Goal: Information Seeking & Learning: Check status

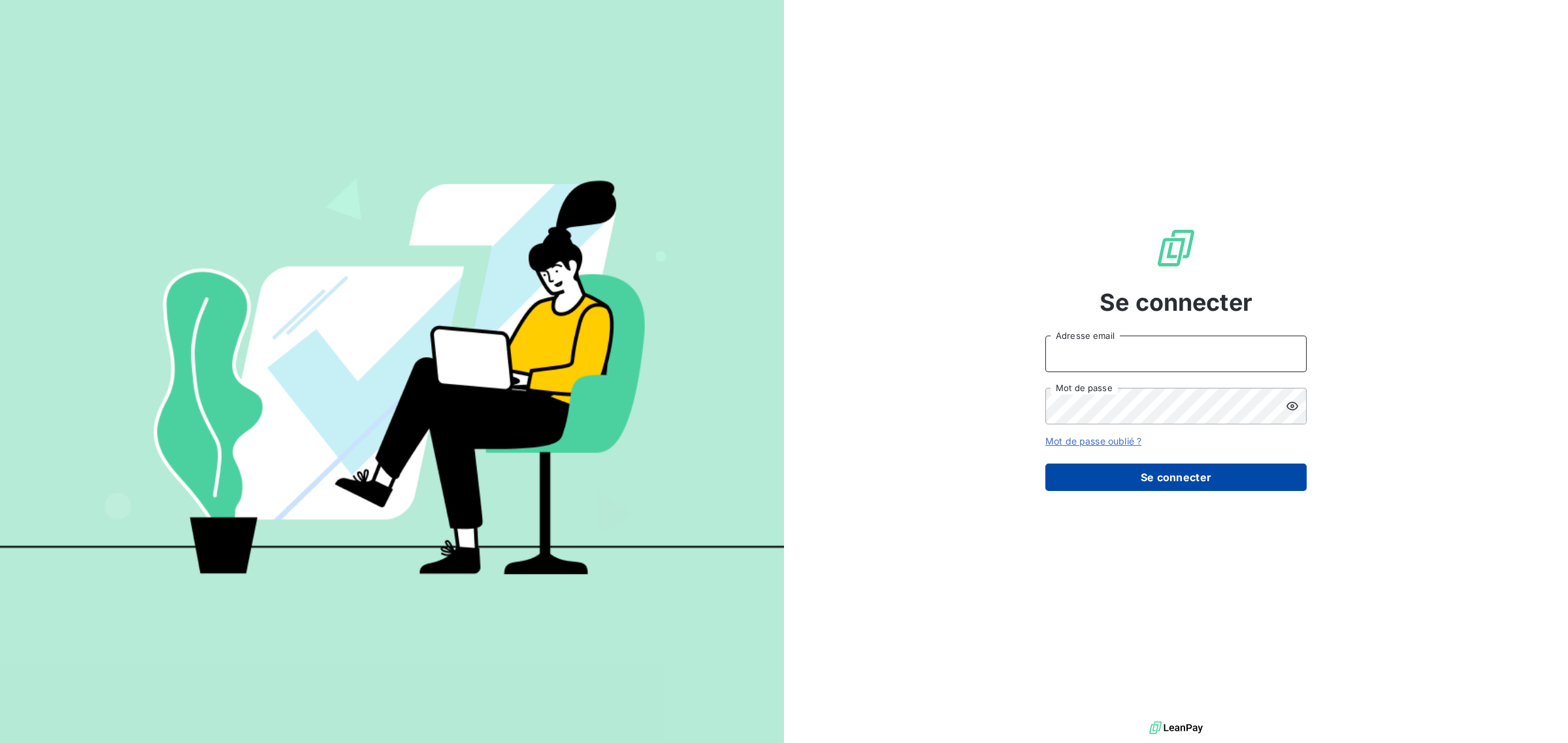
type input "[EMAIL_ADDRESS][DOMAIN_NAME]"
click at [1183, 474] on button "Se connecter" at bounding box center [1176, 477] width 261 height 27
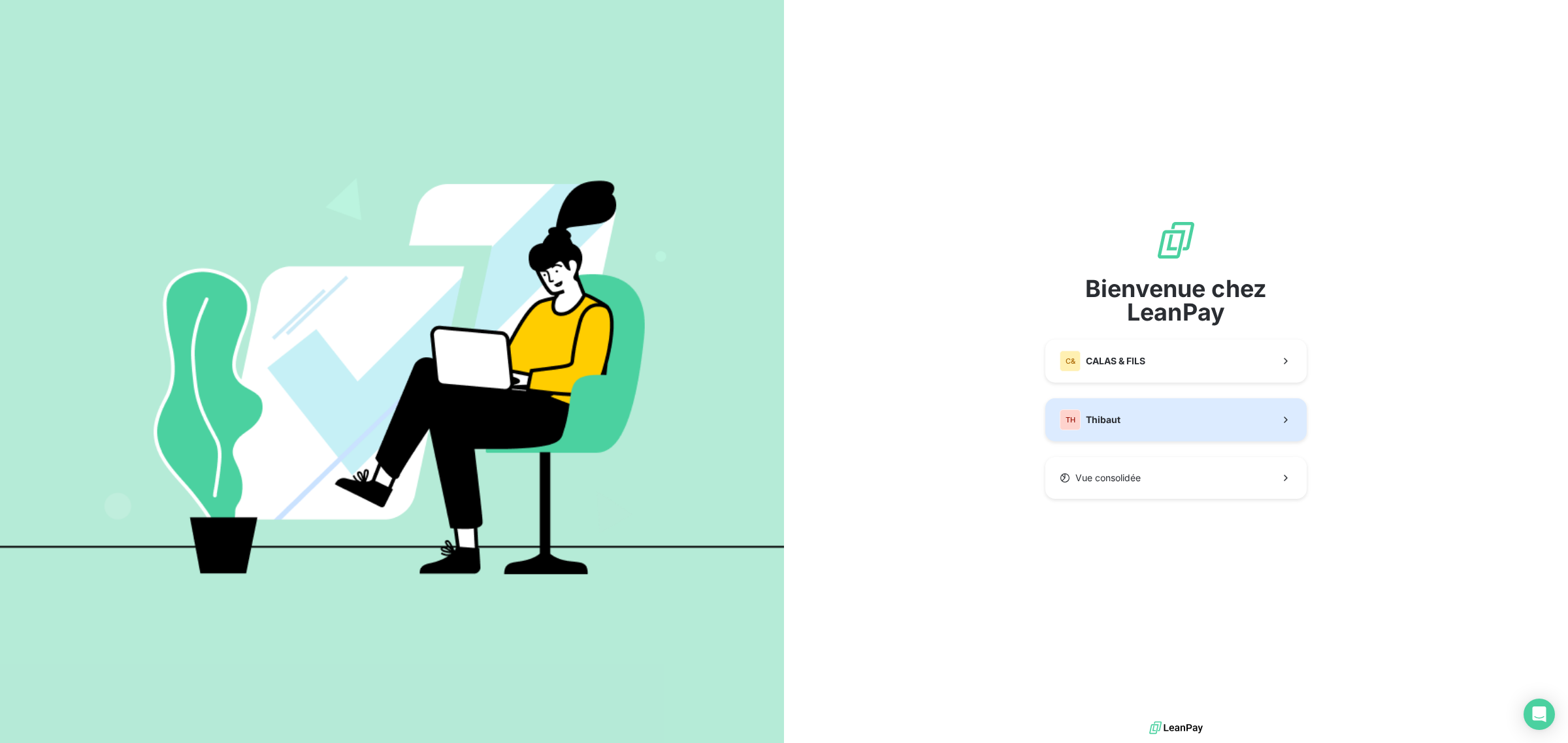
click at [1129, 422] on button "TH Thibaut" at bounding box center [1176, 419] width 261 height 43
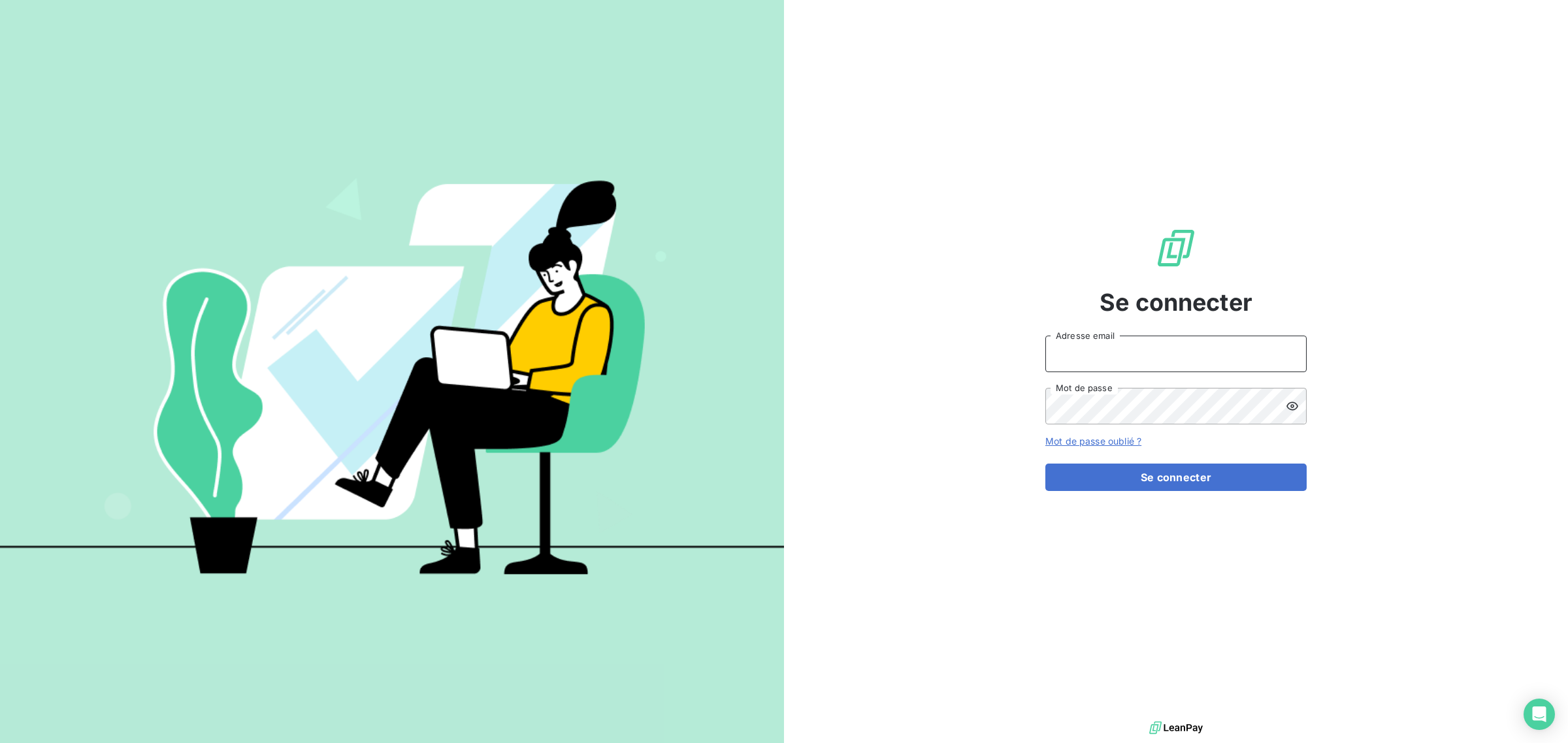
type input "[EMAIL_ADDRESS][DOMAIN_NAME]"
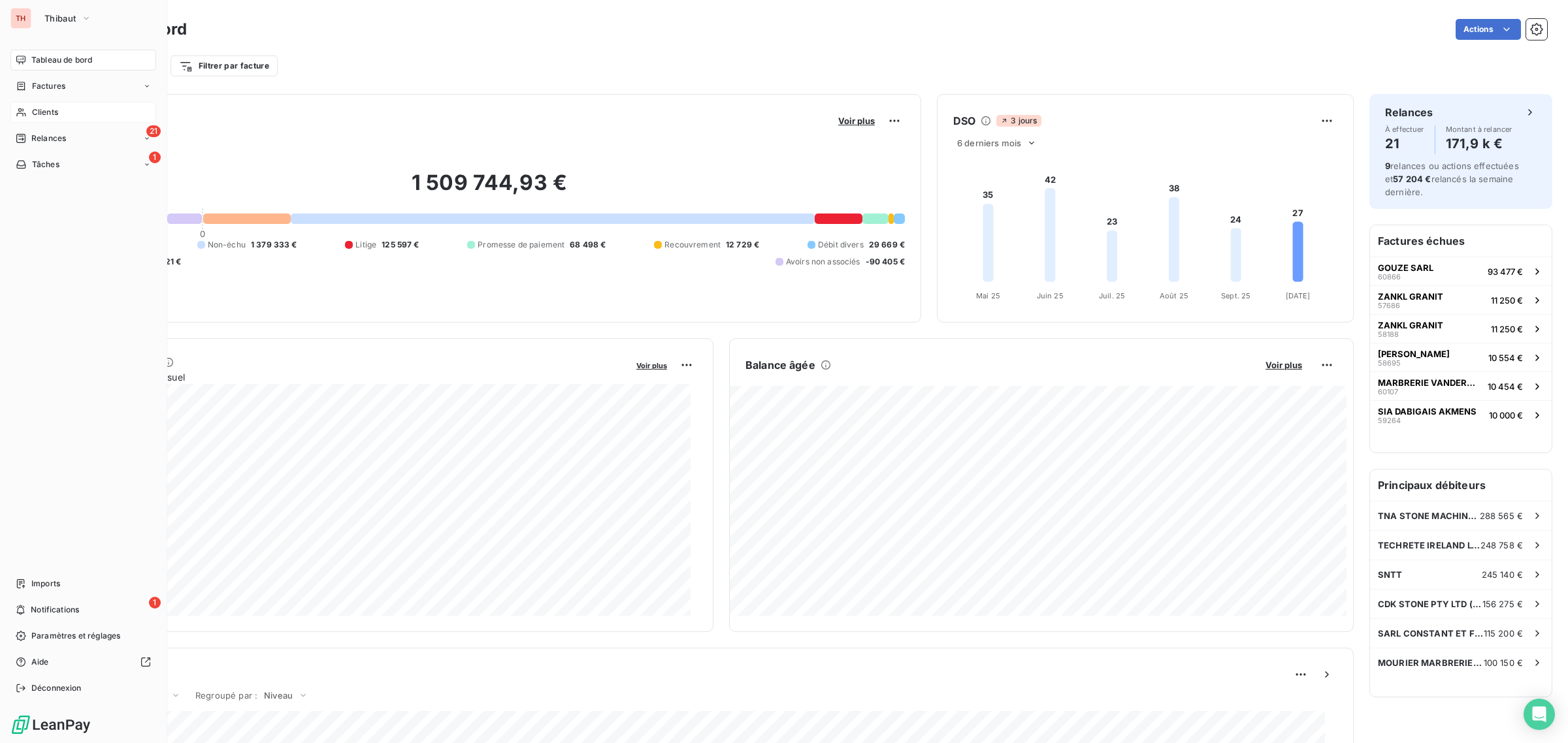
click at [67, 113] on div "Clients" at bounding box center [83, 112] width 146 height 21
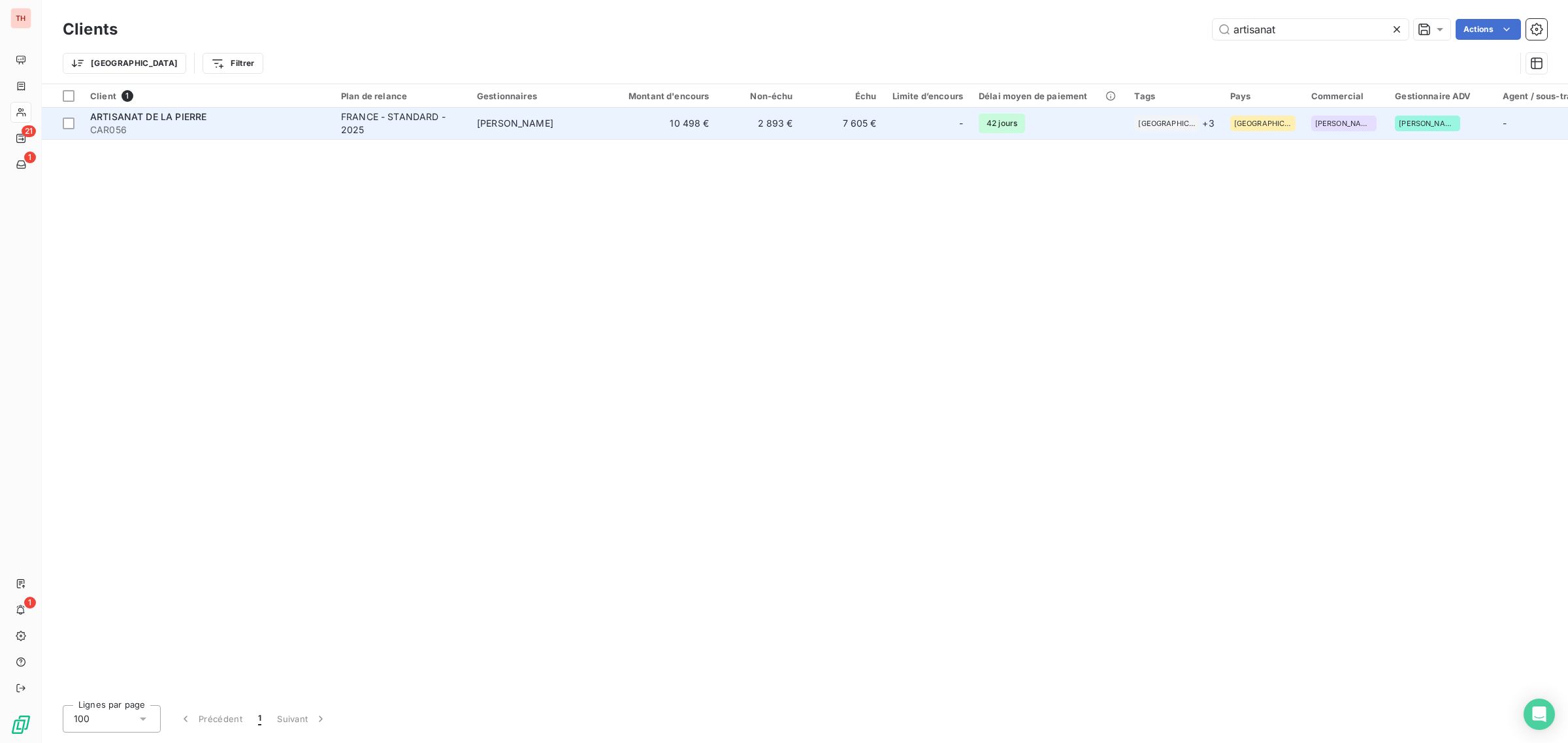
type input "artisanat"
click at [279, 121] on div "ARTISANAT DE LA PIERRE" at bounding box center [207, 116] width 235 height 13
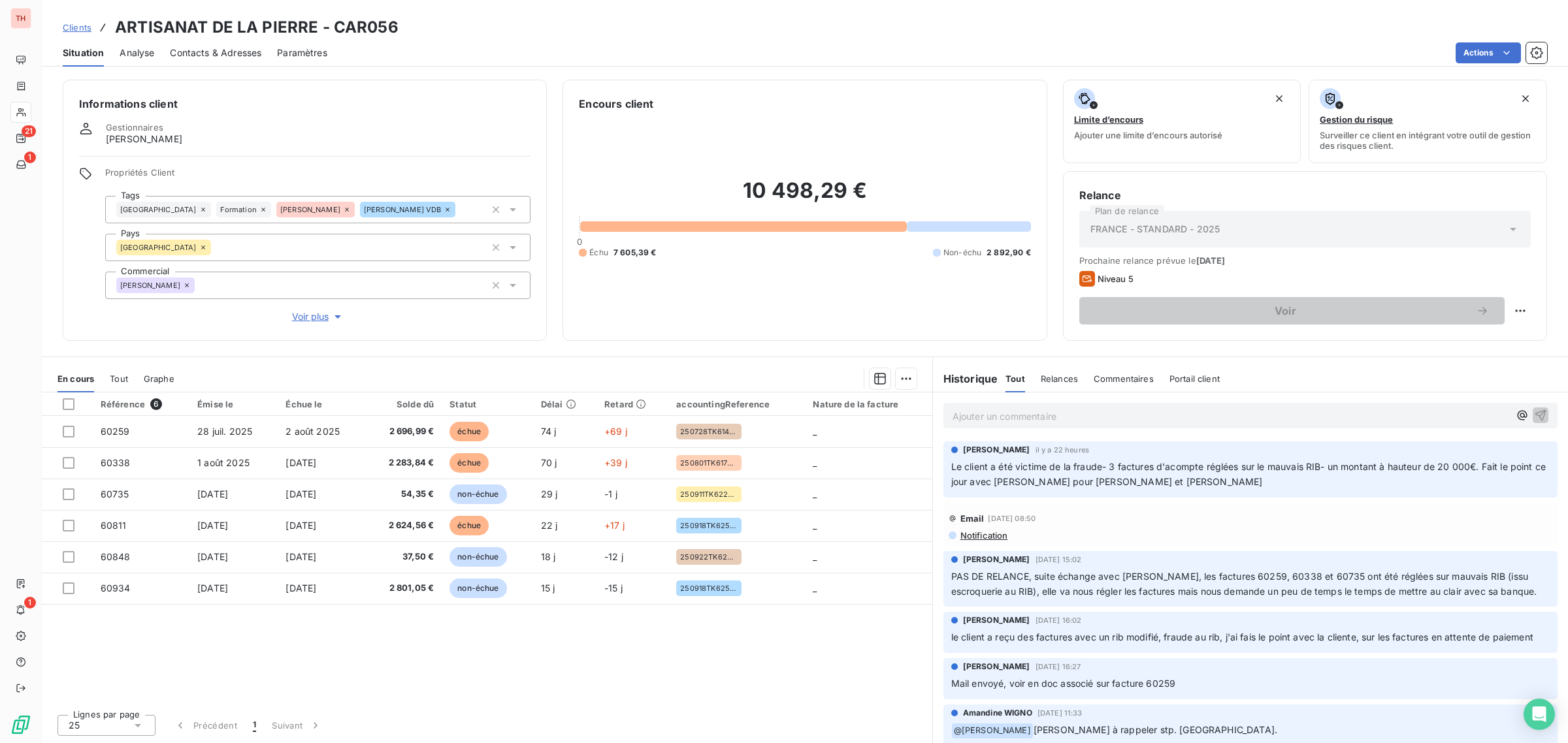
click at [115, 374] on span "Tout" at bounding box center [118, 378] width 18 height 10
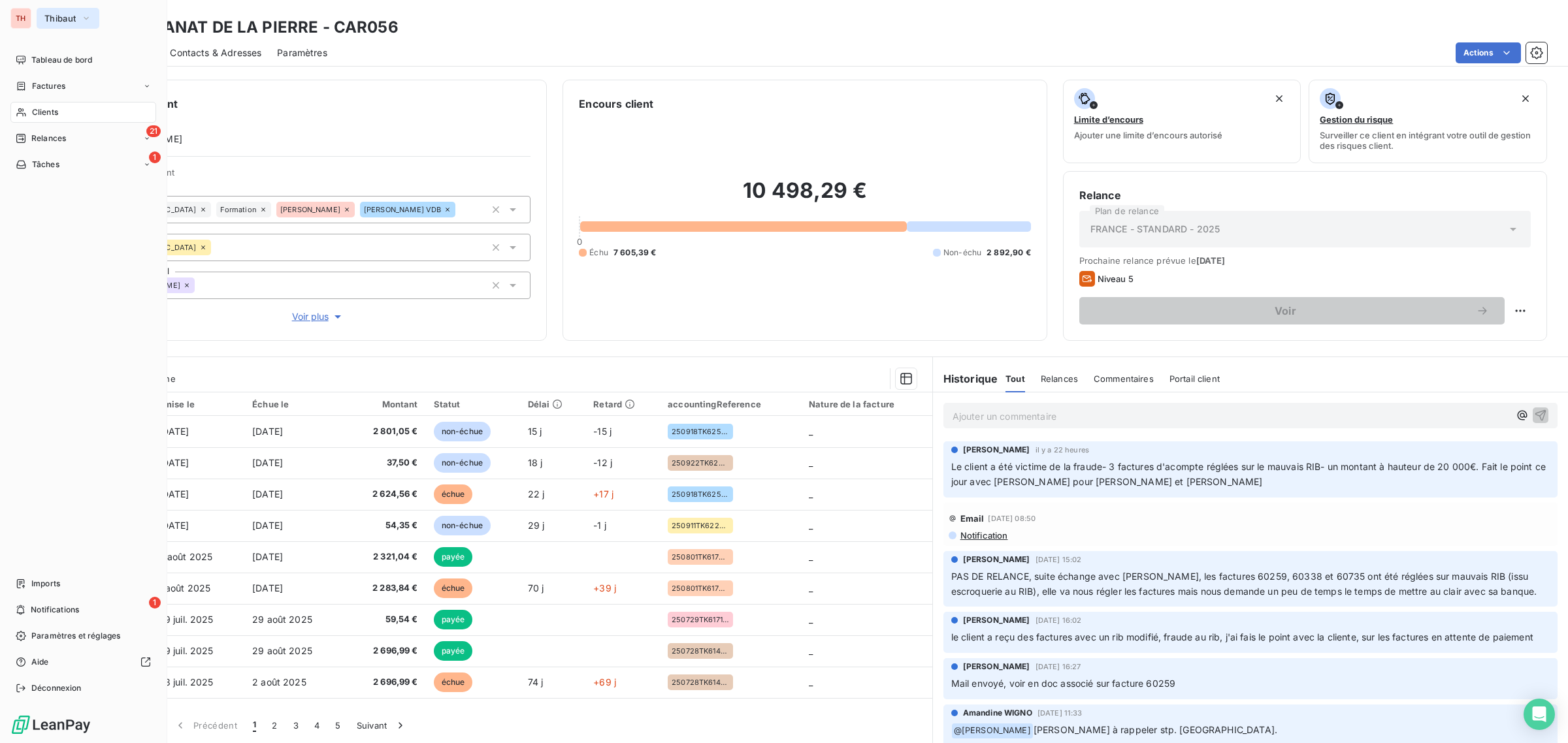
click at [70, 14] on span "Thibaut" at bounding box center [60, 18] width 31 height 10
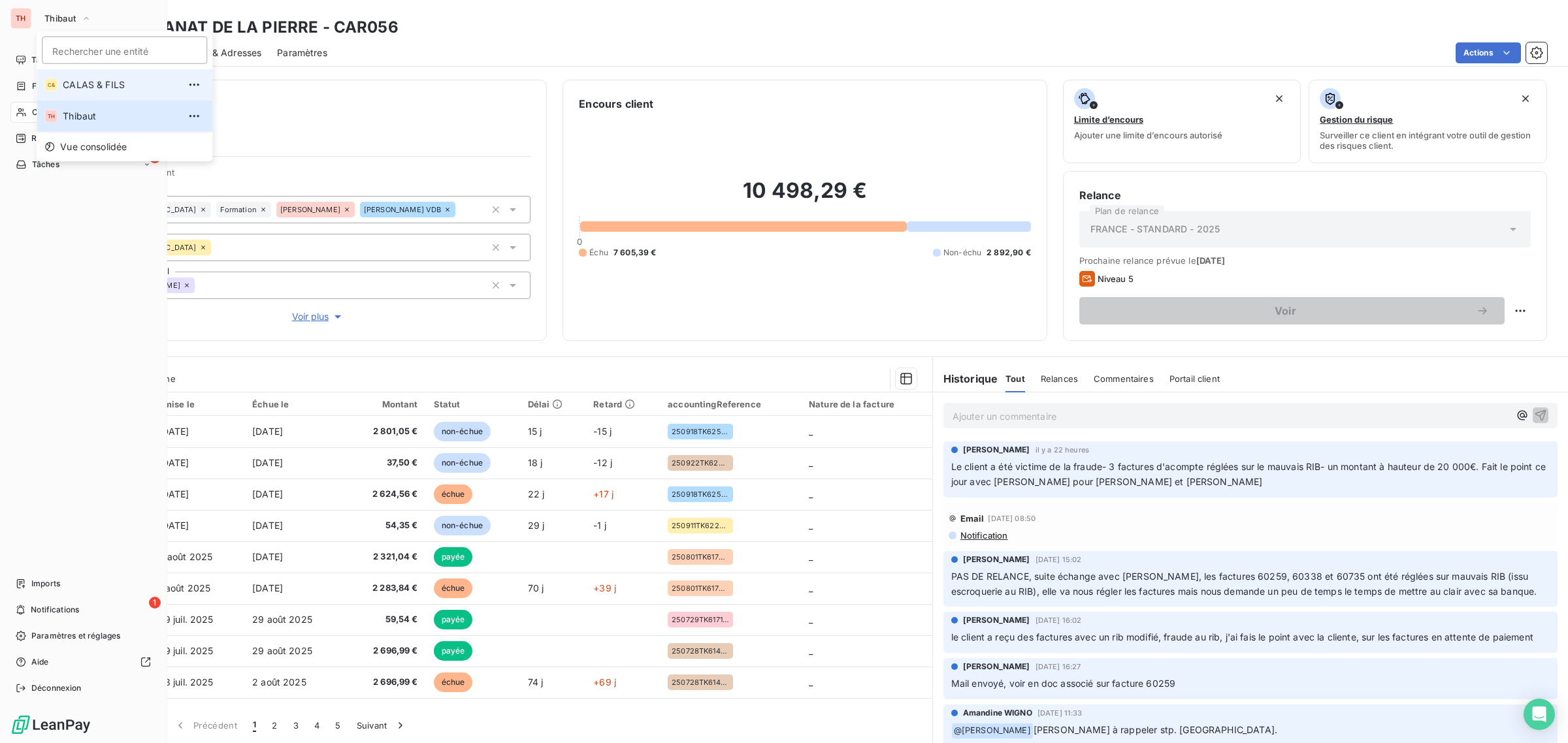
click at [80, 82] on span "CALAS & FILS" at bounding box center [121, 84] width 116 height 13
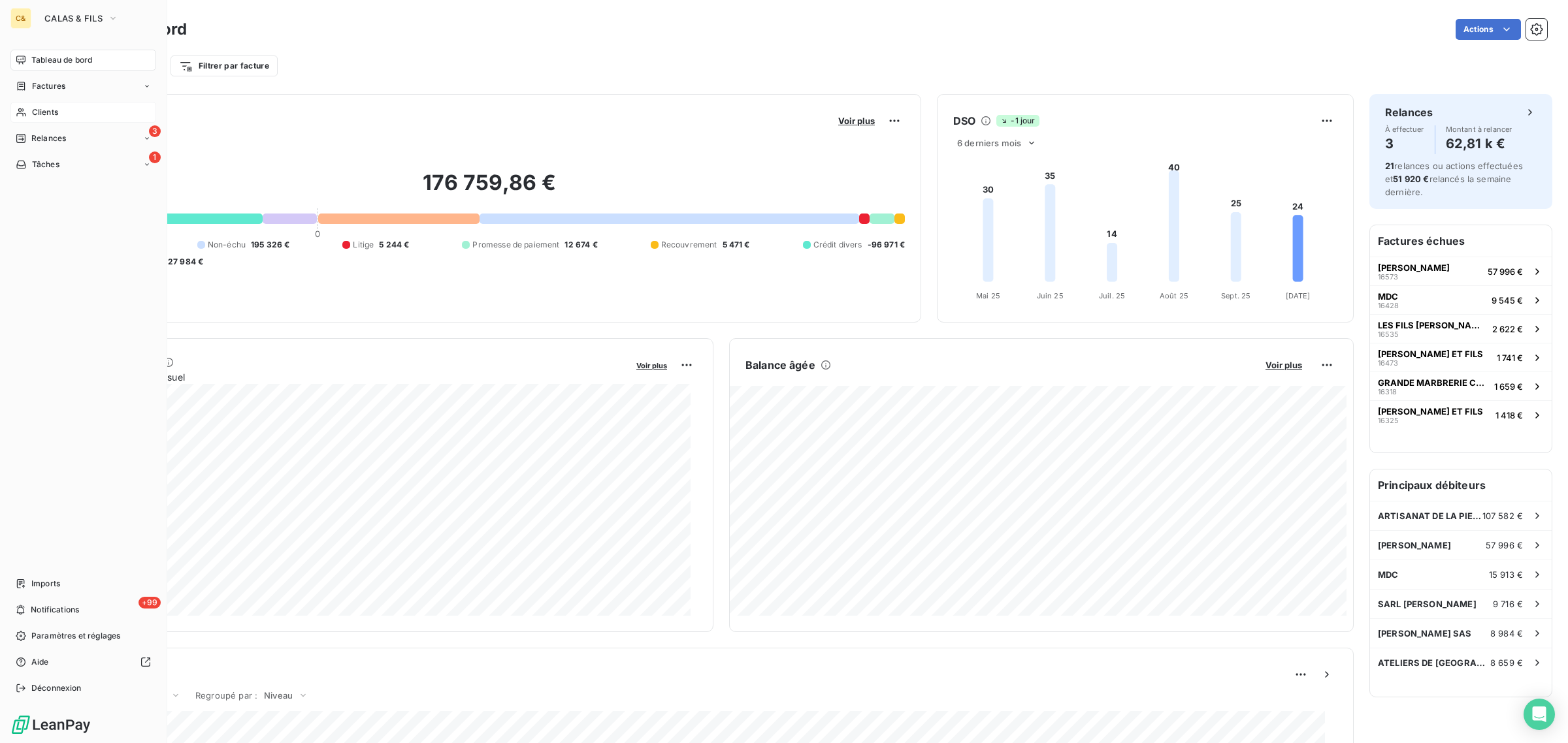
click at [53, 110] on span "Clients" at bounding box center [45, 112] width 26 height 12
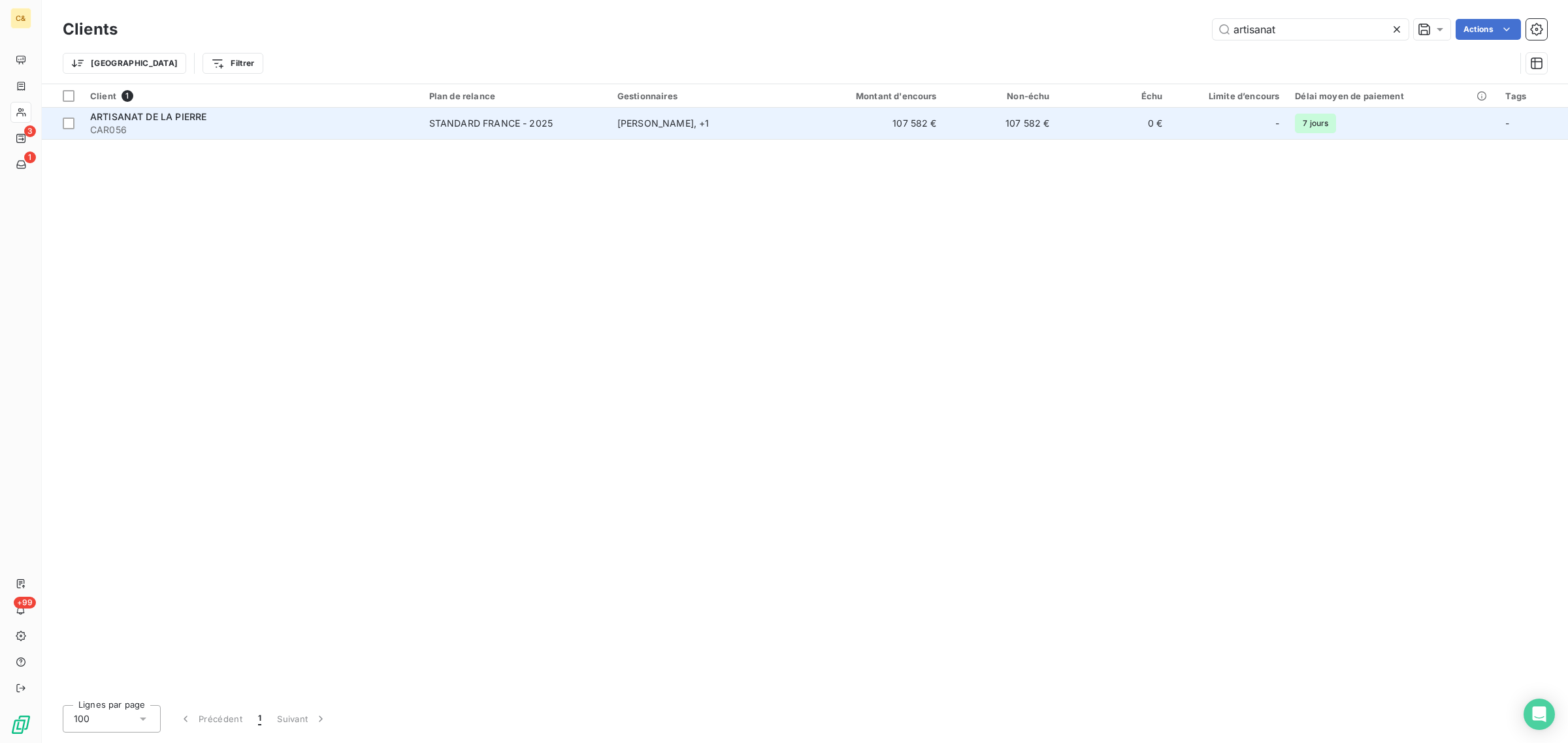
click at [325, 123] on span "CAR056" at bounding box center [251, 129] width 323 height 13
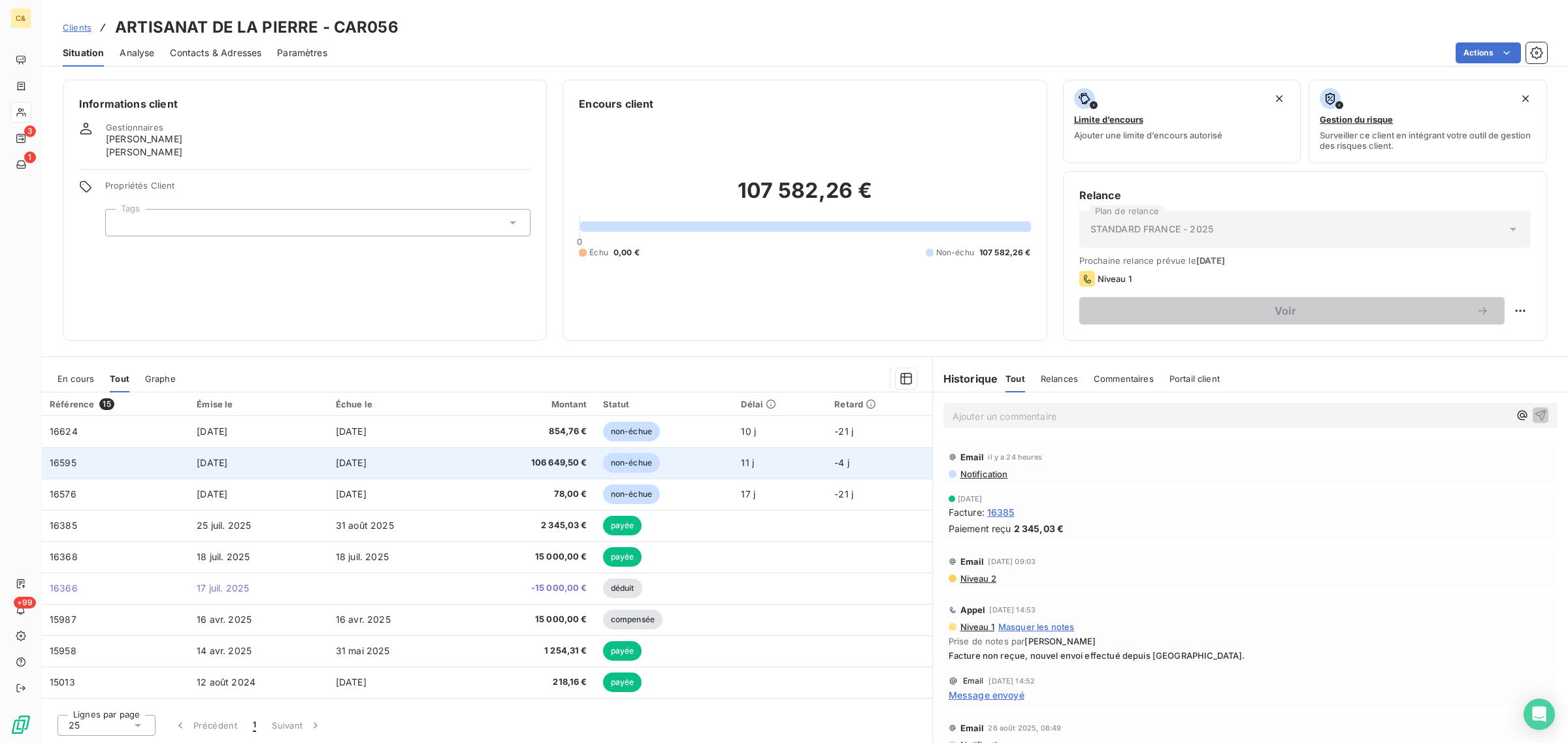
click at [411, 460] on td "[DATE]" at bounding box center [396, 463] width 135 height 31
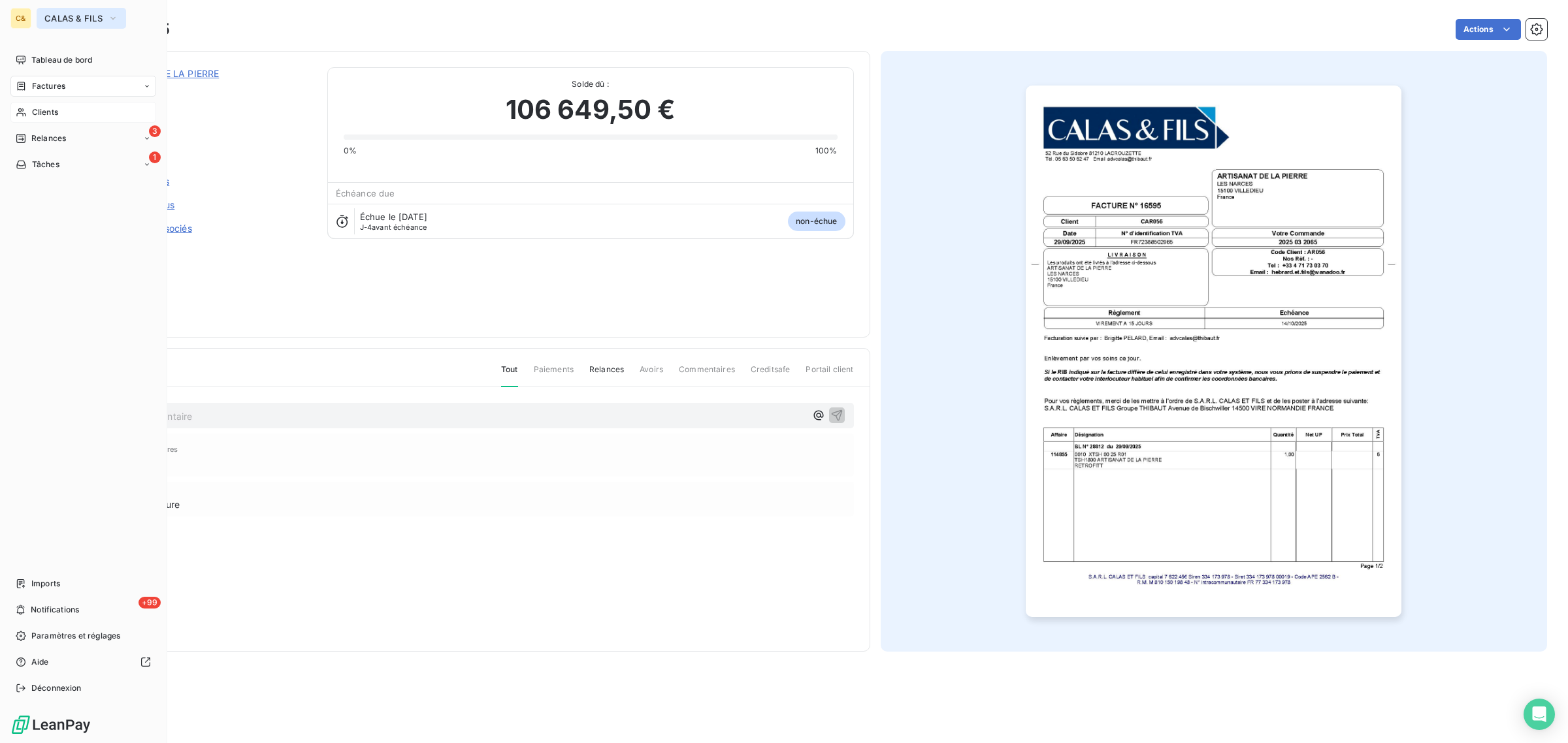
click at [89, 16] on span "CALAS & FILS" at bounding box center [73, 18] width 58 height 10
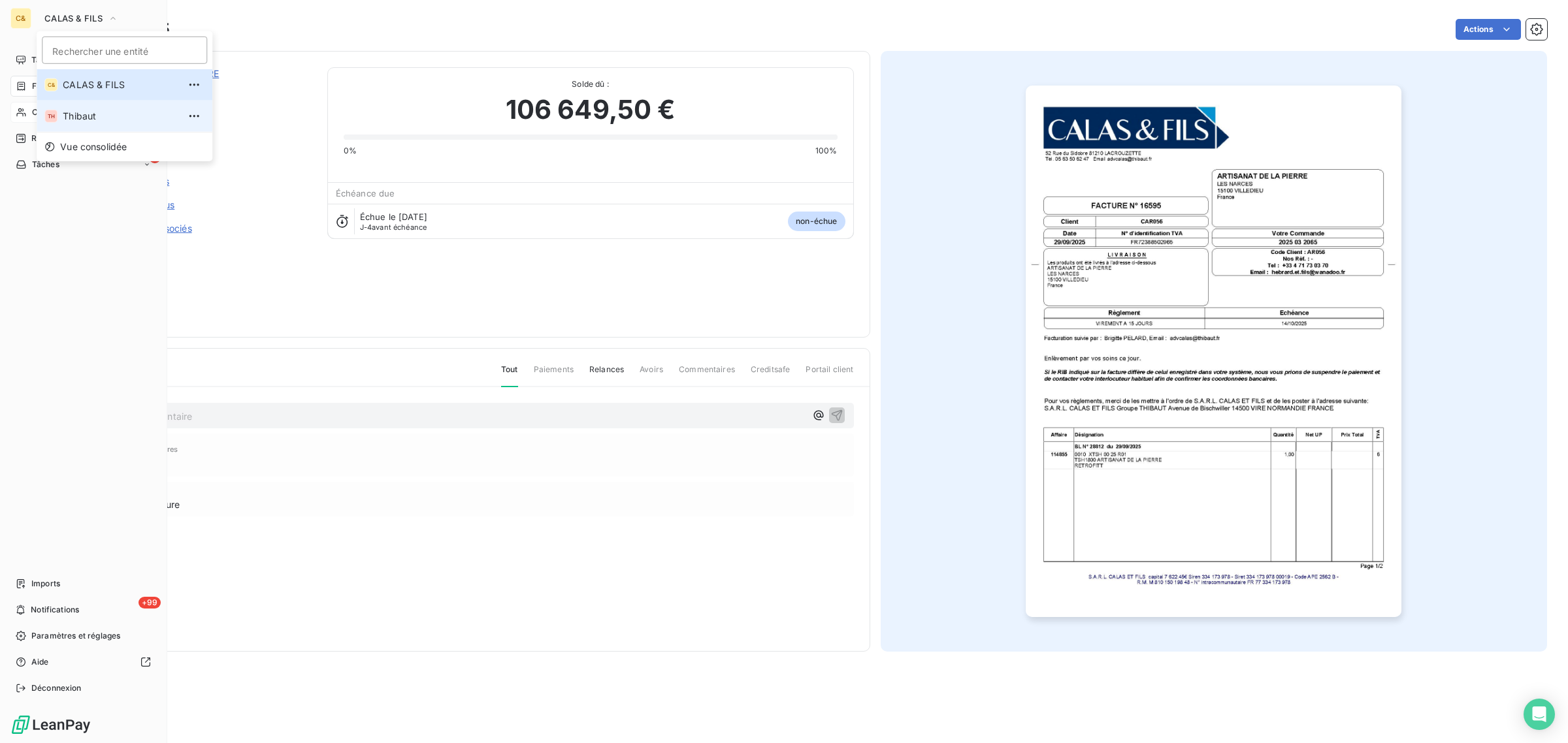
click at [89, 118] on span "Thibaut" at bounding box center [121, 116] width 116 height 13
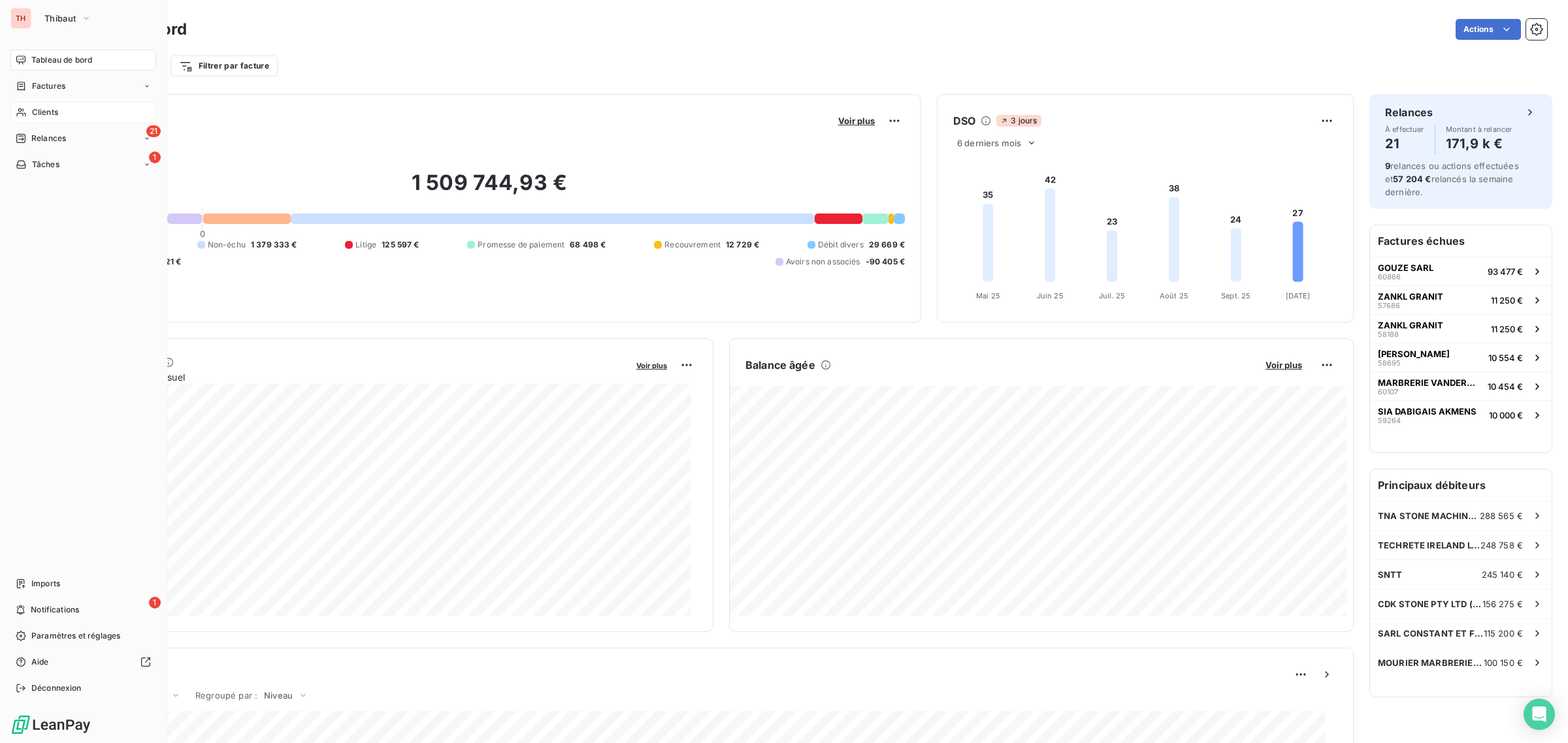
click at [50, 112] on span "Clients" at bounding box center [45, 112] width 26 height 12
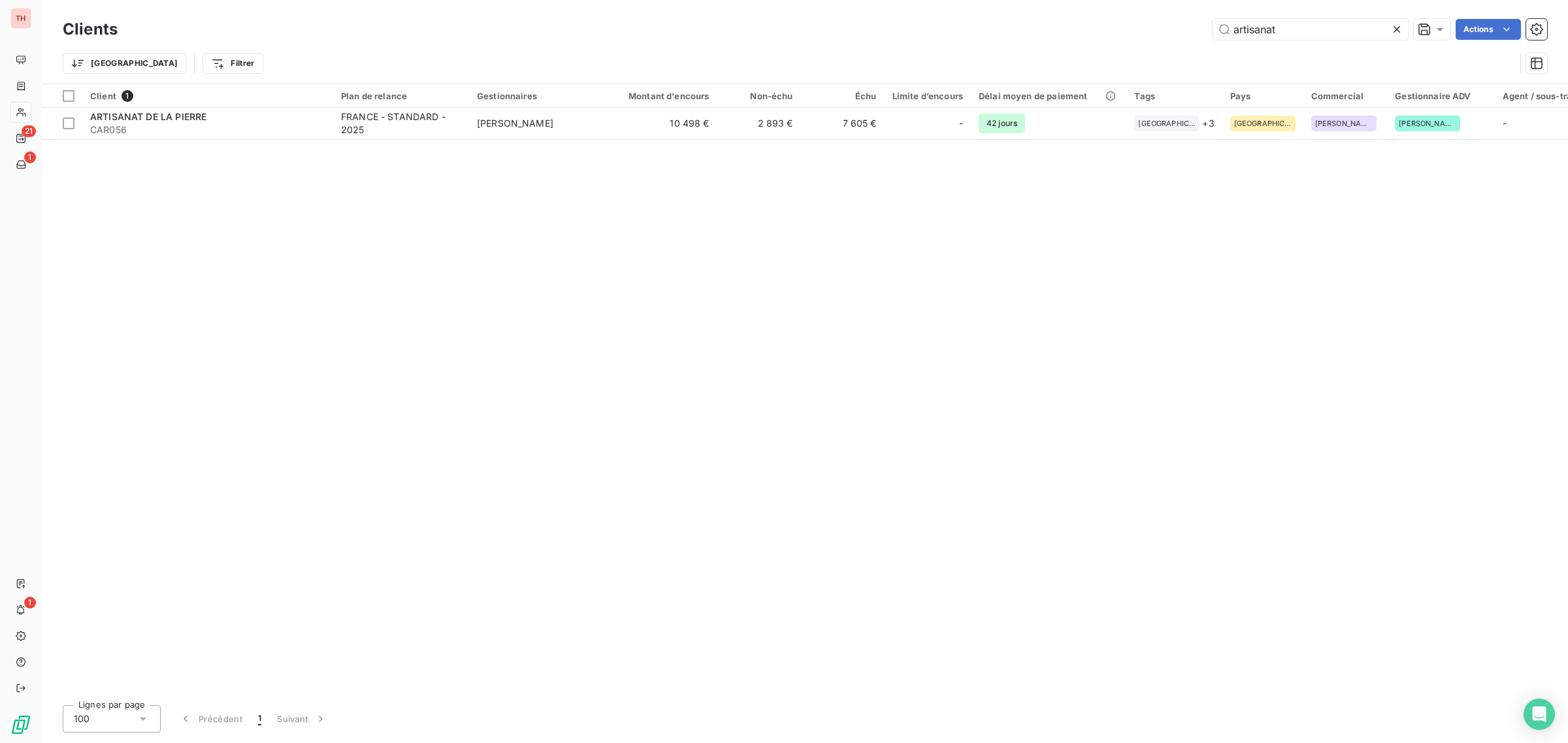
drag, startPoint x: 1281, startPoint y: 24, endPoint x: 1184, endPoint y: 20, distance: 97.1
click at [1184, 20] on div "artisanat Actions" at bounding box center [840, 29] width 1413 height 21
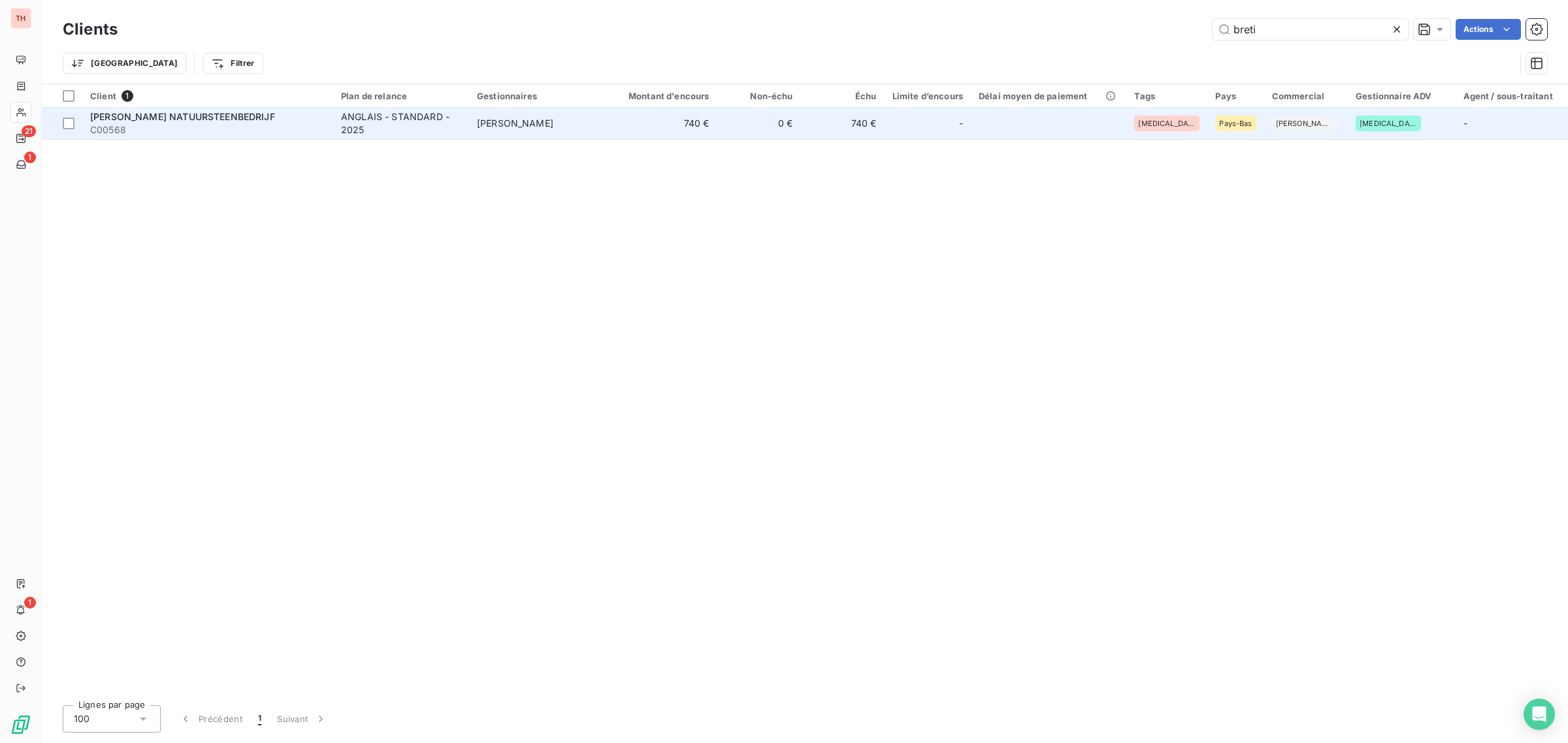
type input "breti"
click at [234, 123] on span "C00568" at bounding box center [207, 129] width 235 height 13
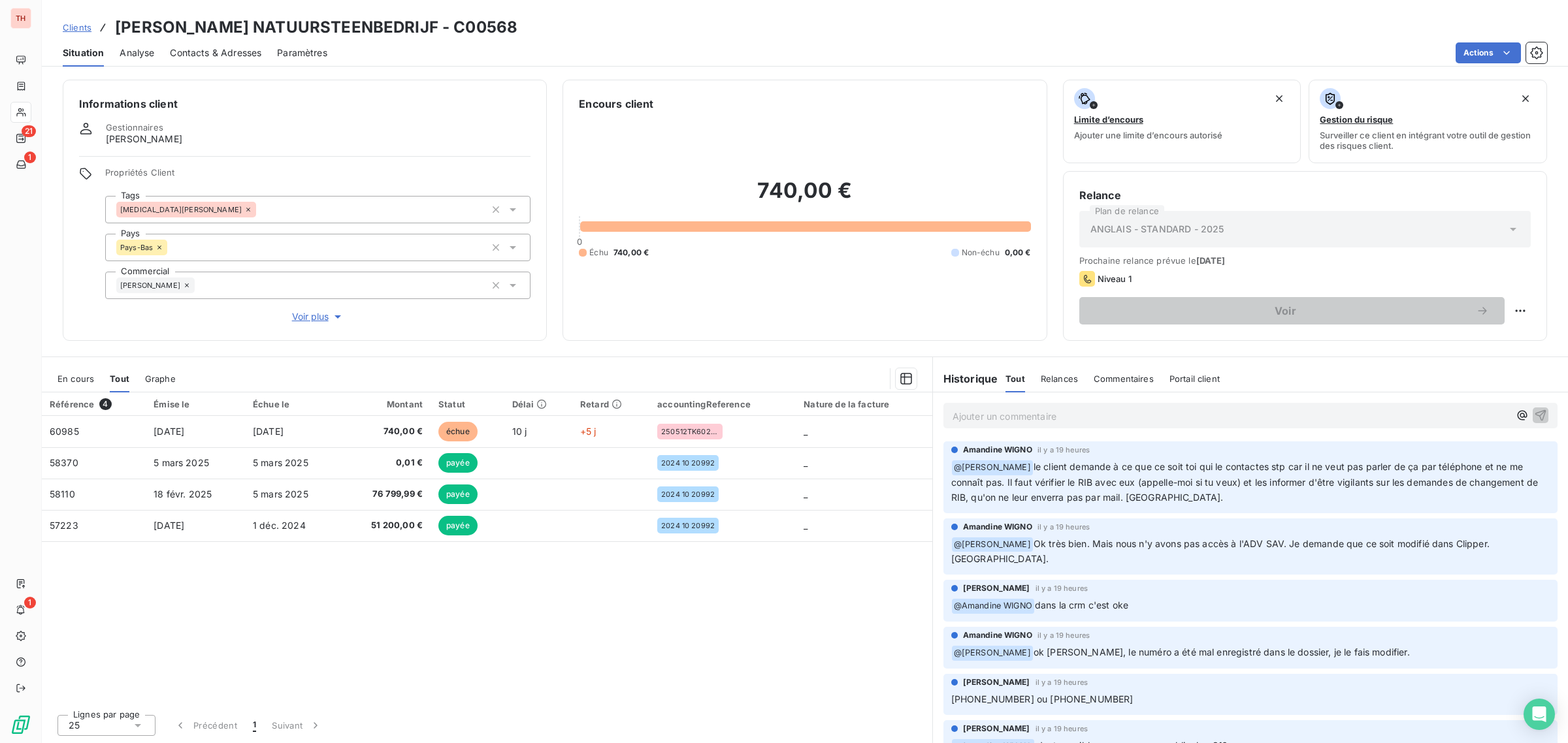
click at [211, 51] on span "Contacts & Adresses" at bounding box center [215, 52] width 91 height 13
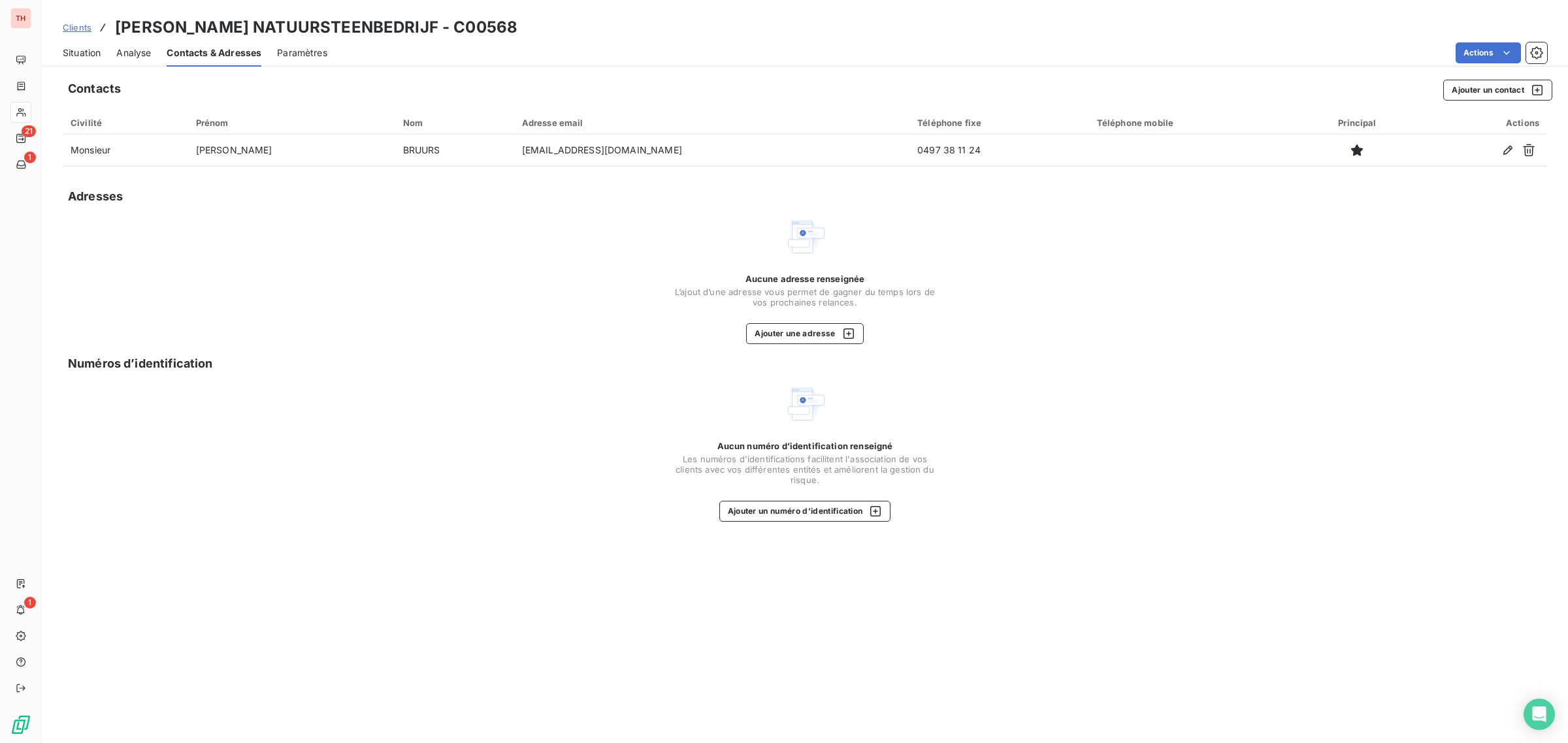
click at [89, 52] on span "Situation" at bounding box center [82, 52] width 38 height 13
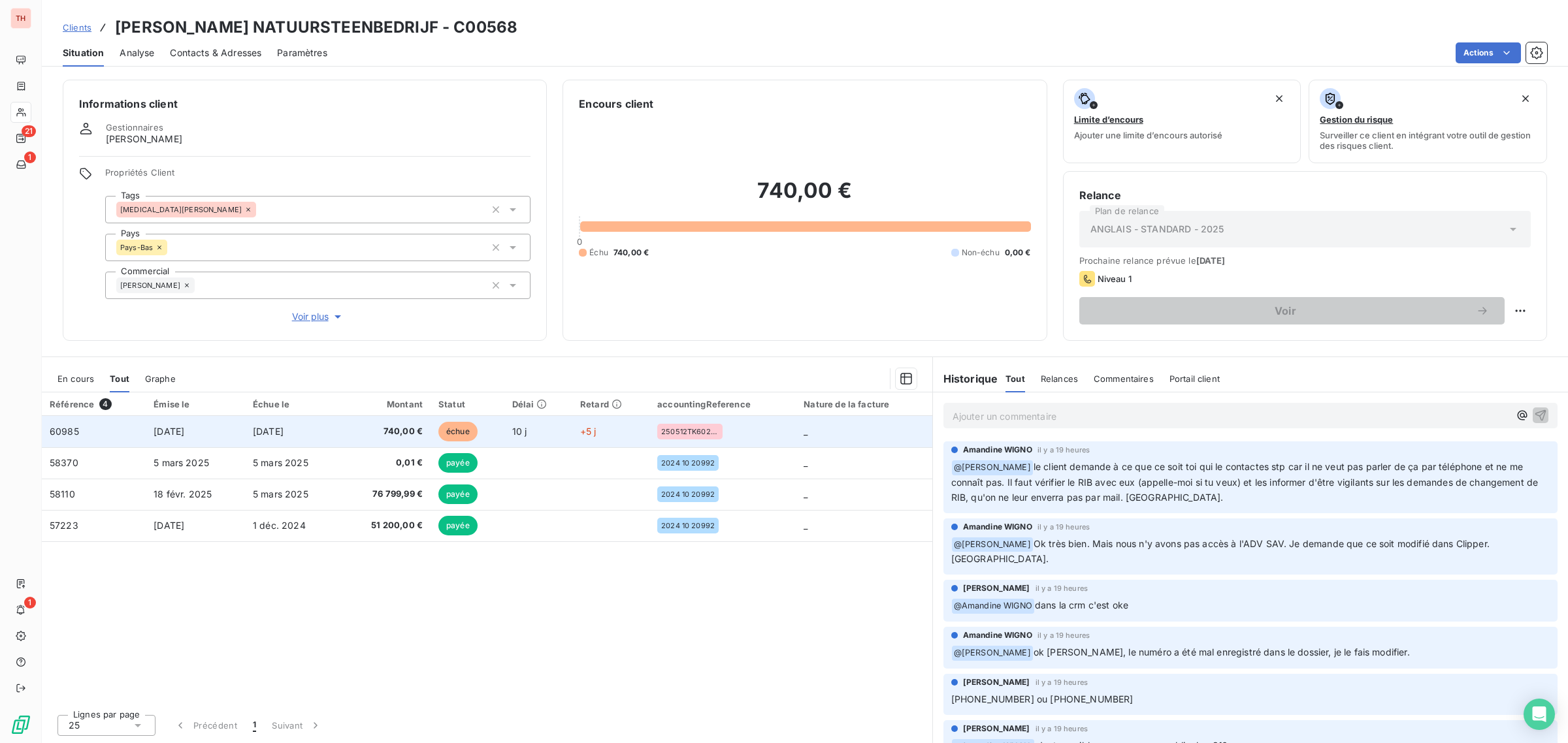
click at [321, 432] on td "[DATE]" at bounding box center [293, 431] width 95 height 31
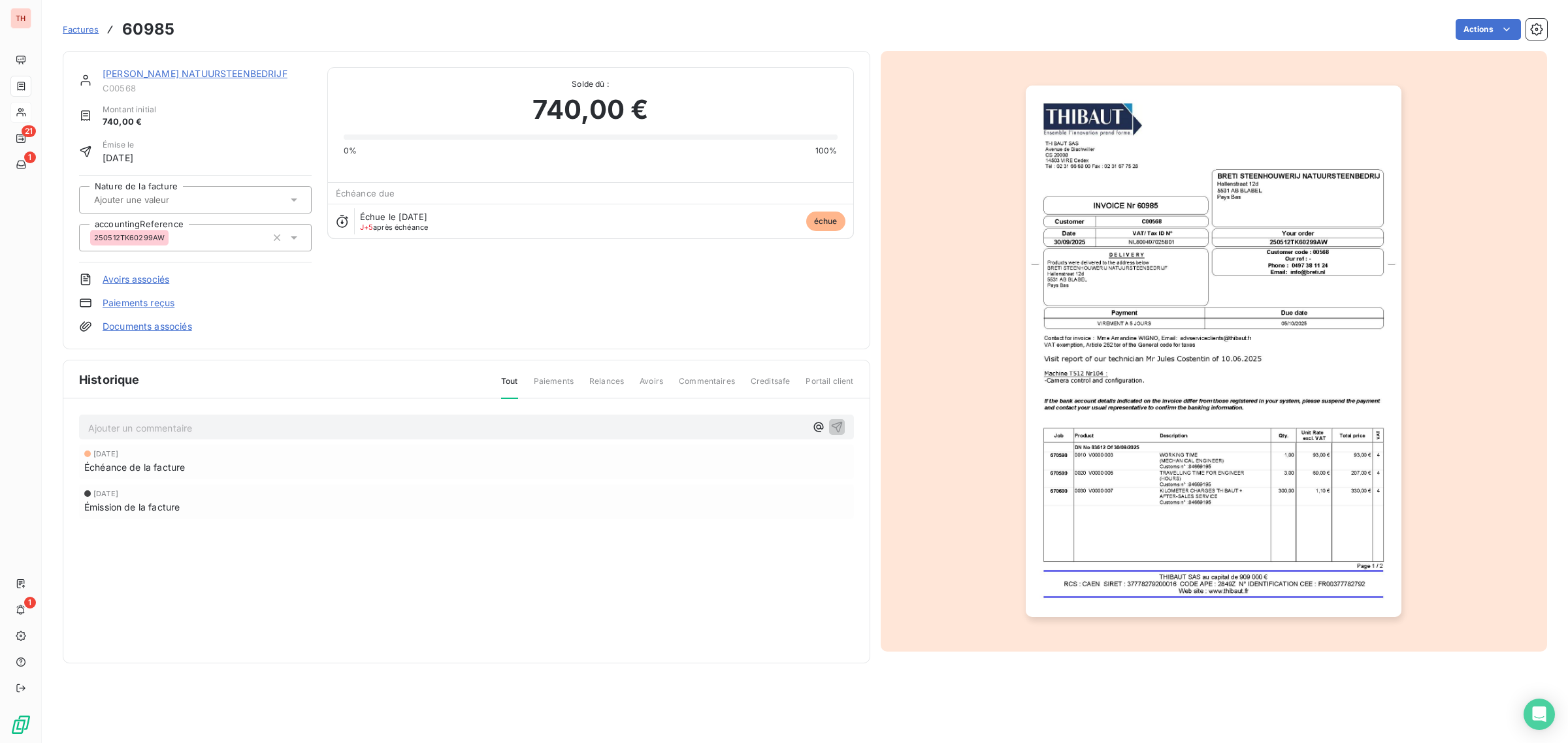
click at [234, 73] on link "[PERSON_NAME] NATUURSTEENBEDRIJF" at bounding box center [195, 73] width 185 height 11
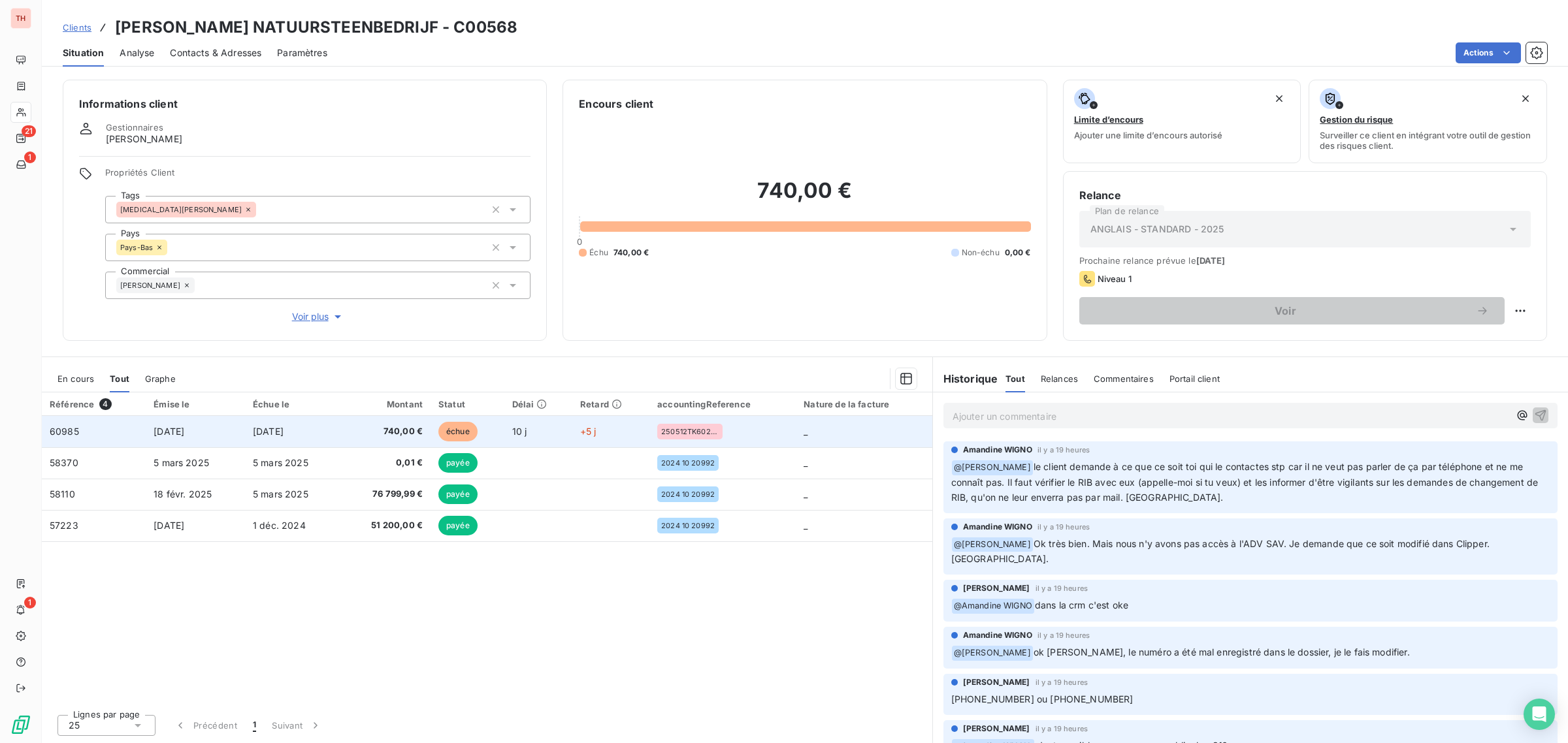
click at [239, 428] on td "[DATE]" at bounding box center [195, 431] width 99 height 31
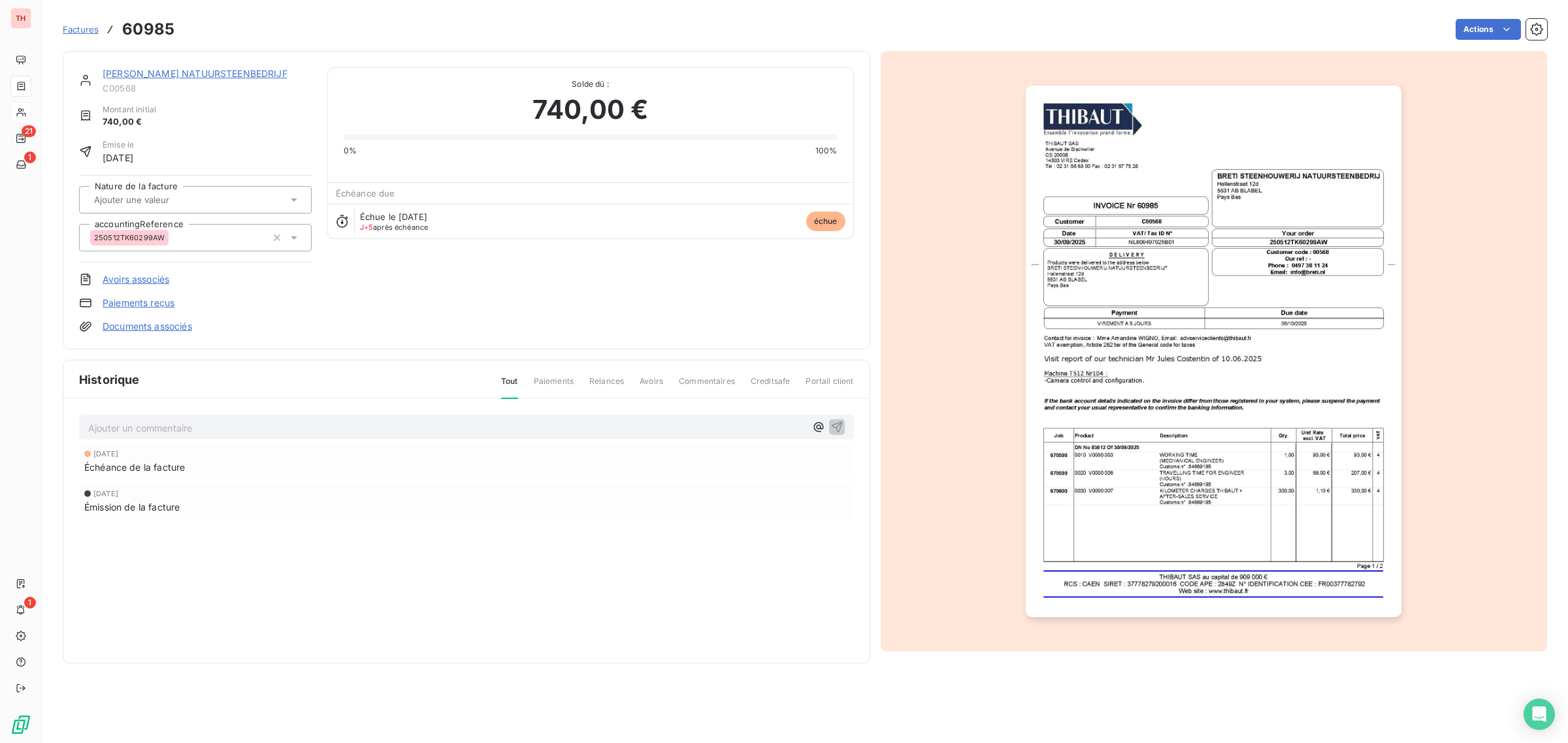
click at [1215, 481] on img "button" at bounding box center [1213, 351] width 376 height 531
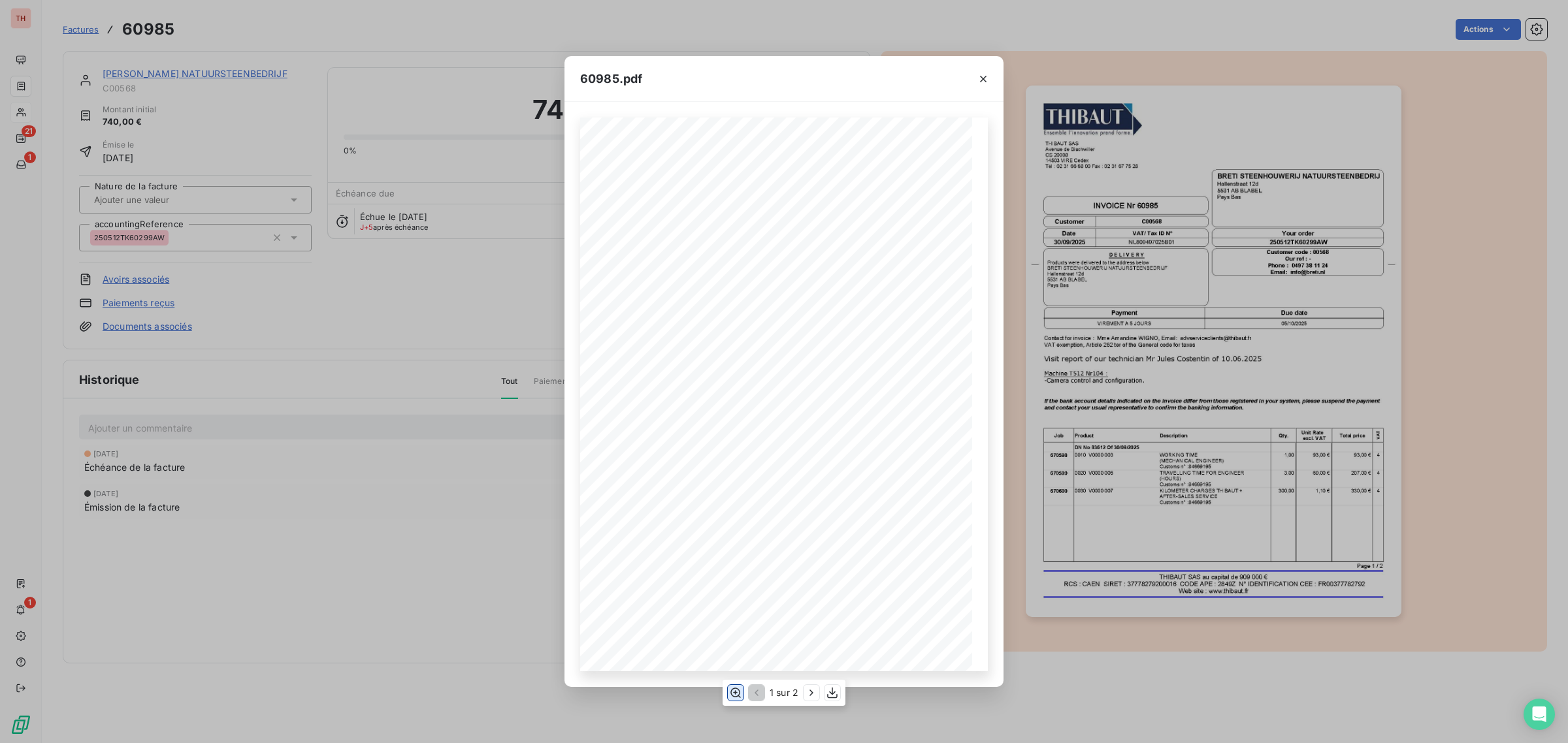
click at [731, 694] on icon "button" at bounding box center [735, 692] width 13 height 13
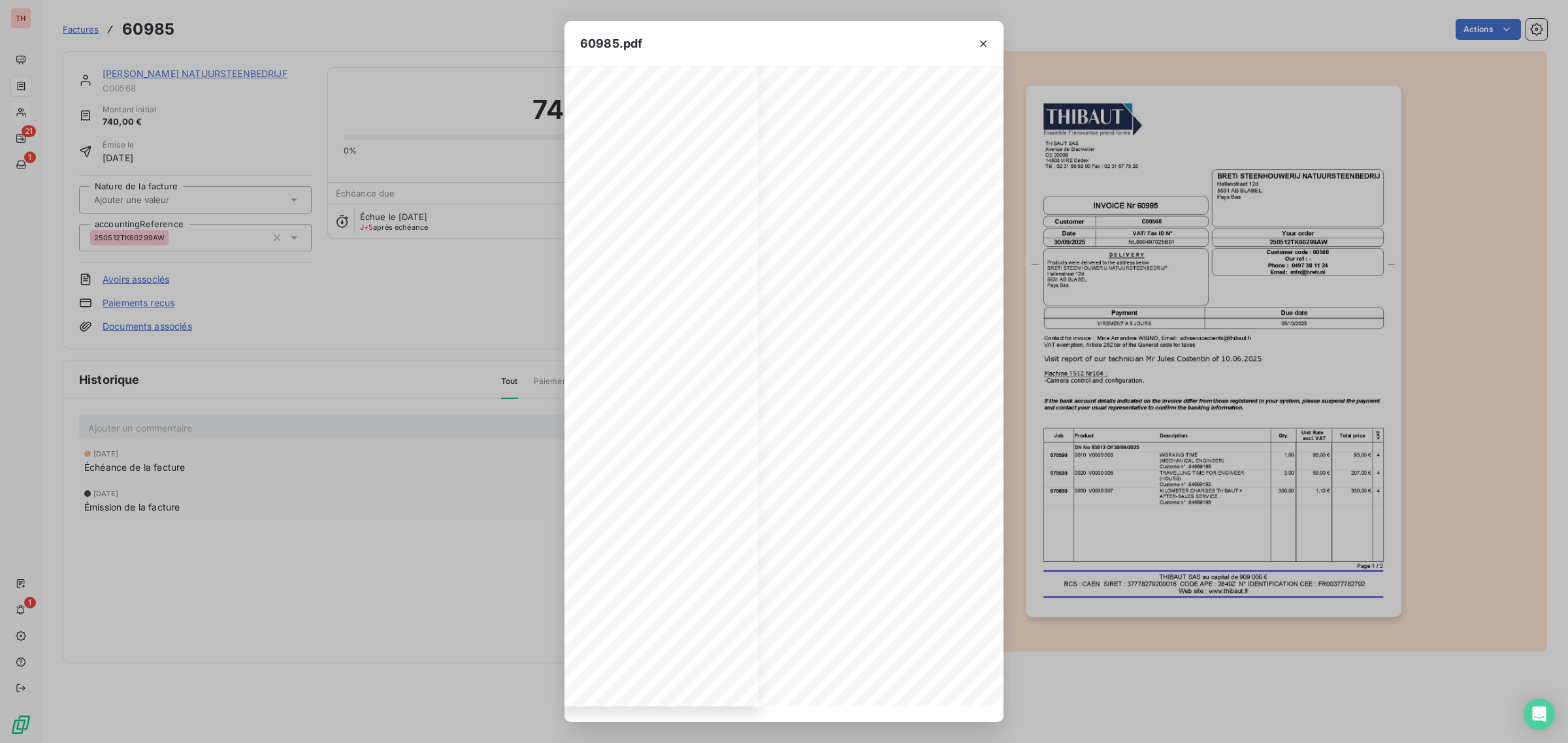
scroll to position [311, 242]
click at [812, 690] on icon "button" at bounding box center [811, 692] width 13 height 13
click at [756, 690] on icon "button" at bounding box center [756, 693] width 4 height 7
click at [810, 694] on icon "button" at bounding box center [811, 692] width 13 height 13
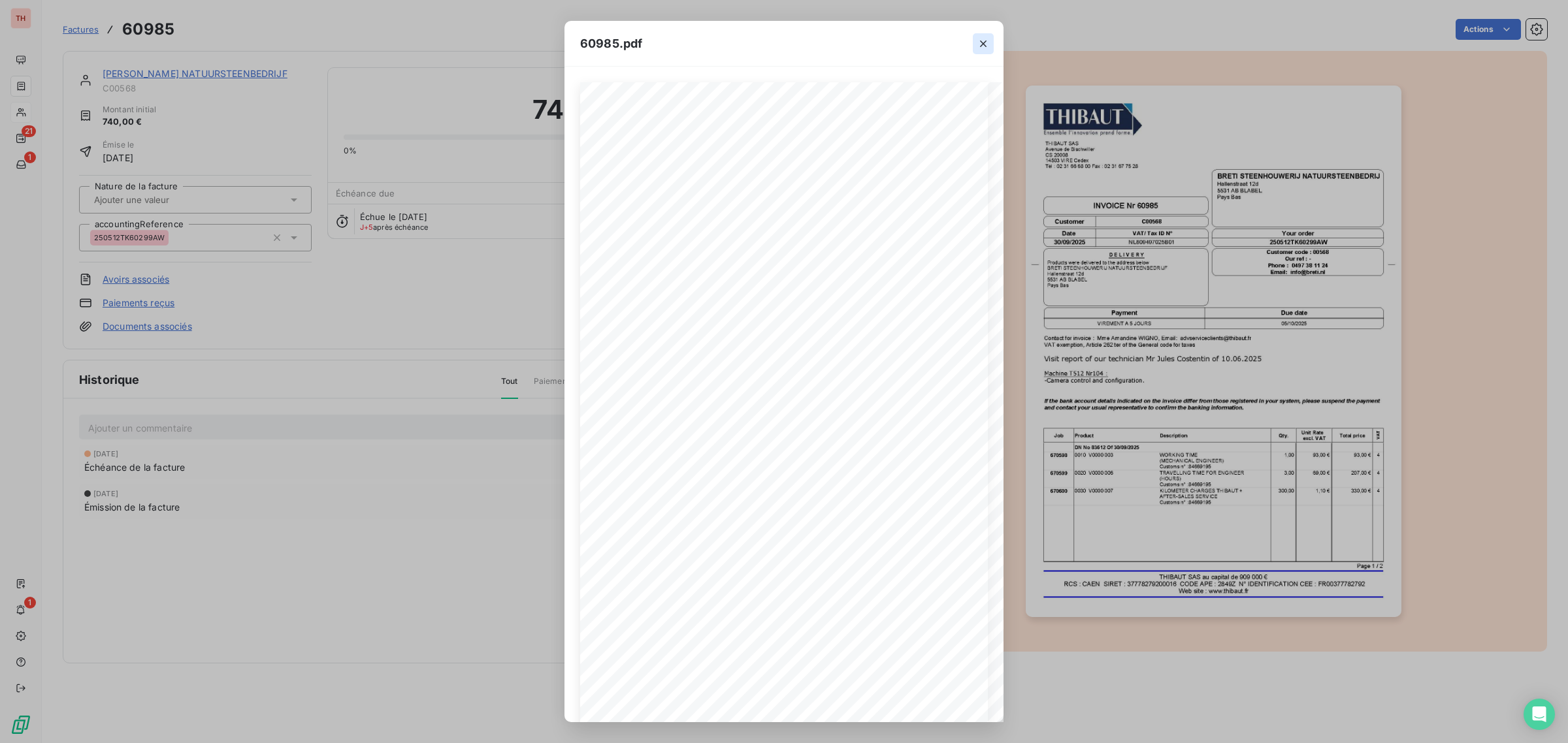
click at [987, 42] on icon "button" at bounding box center [982, 44] width 13 height 13
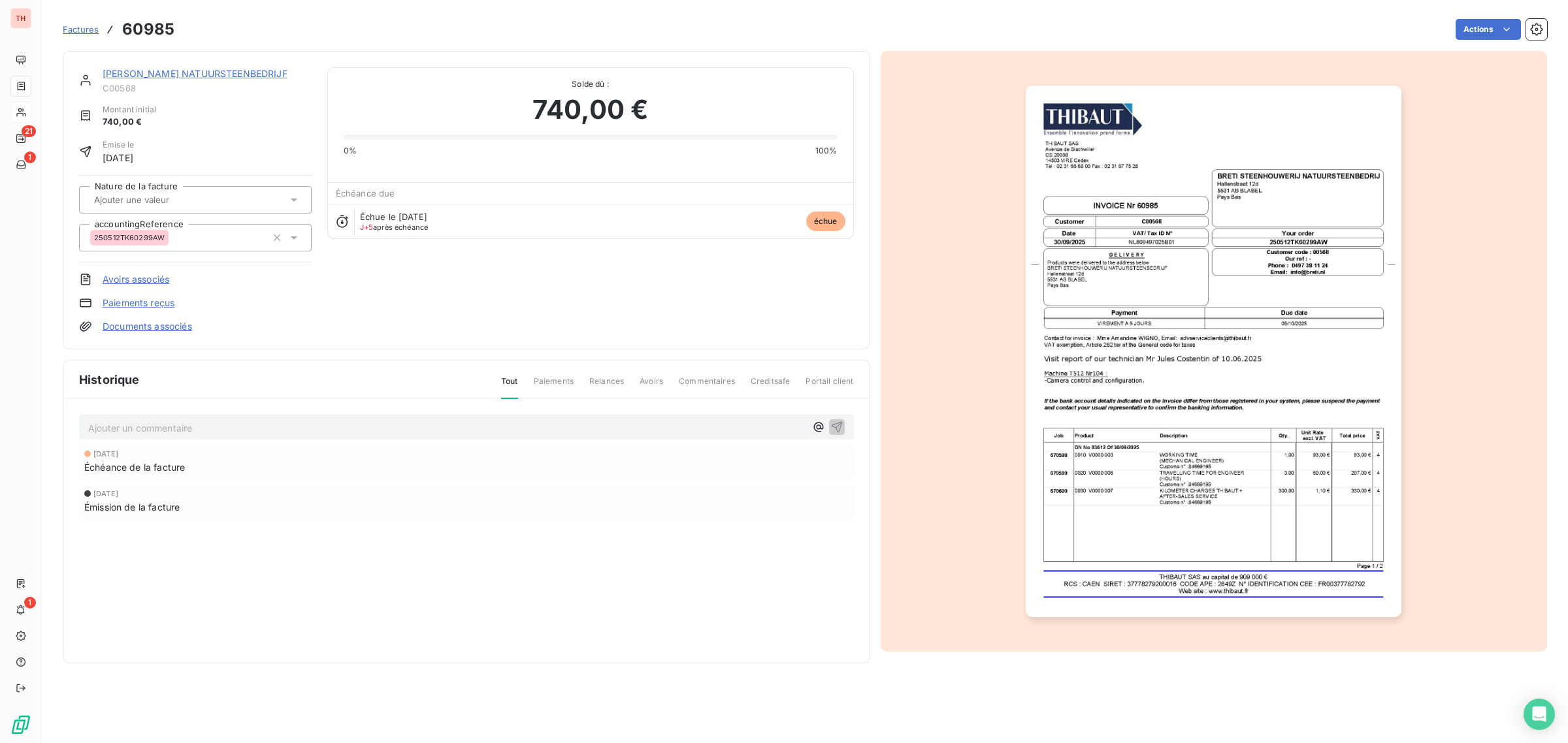
click at [237, 73] on link "[PERSON_NAME] NATUURSTEENBEDRIJF" at bounding box center [195, 73] width 185 height 11
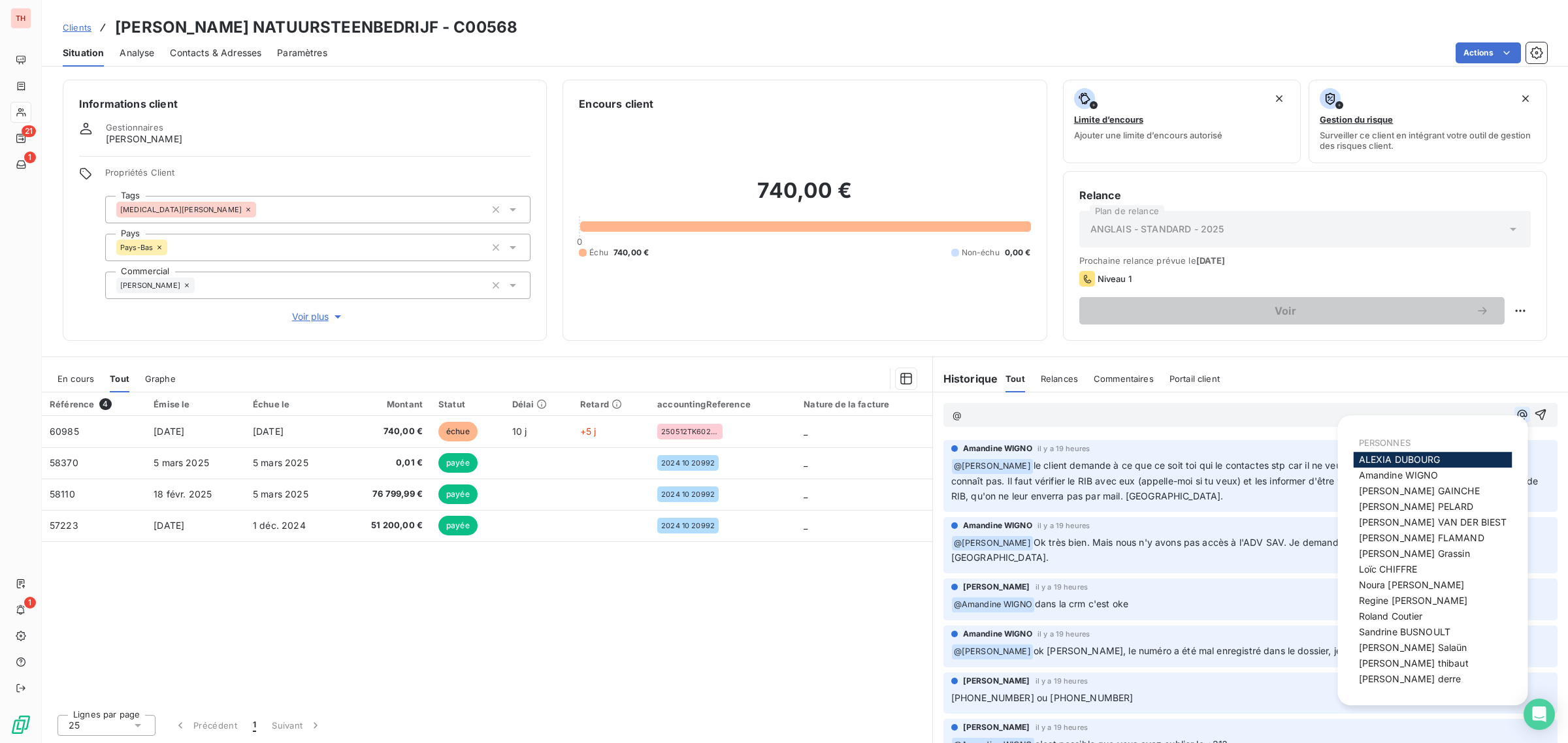
click at [1516, 416] on icon "button" at bounding box center [1522, 414] width 13 height 13
click at [1379, 680] on span "[PERSON_NAME]" at bounding box center [1410, 678] width 103 height 11
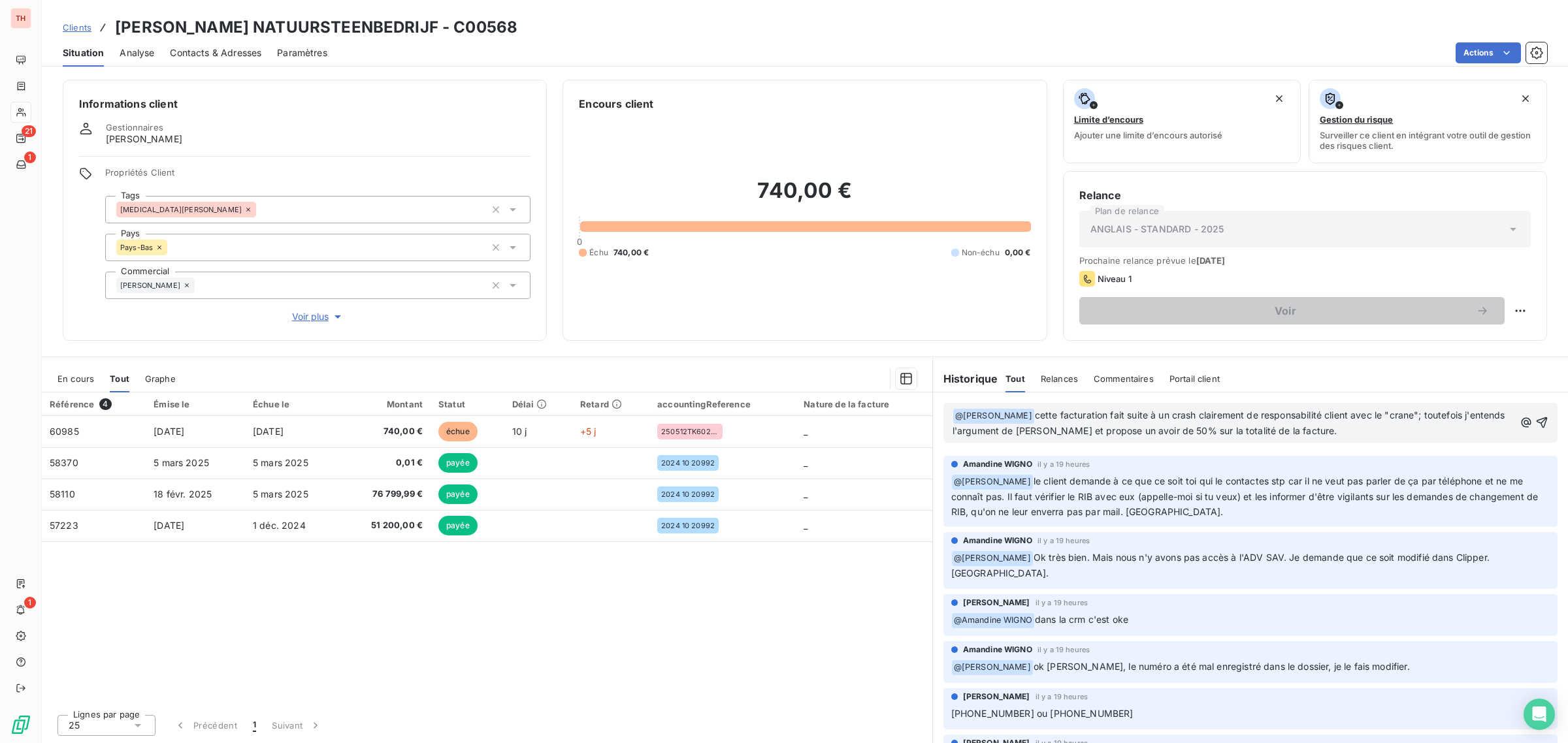
click at [1044, 429] on span "cette facturation fait suite à un crash clairement de responsabilité client ave…" at bounding box center [1230, 423] width 556 height 27
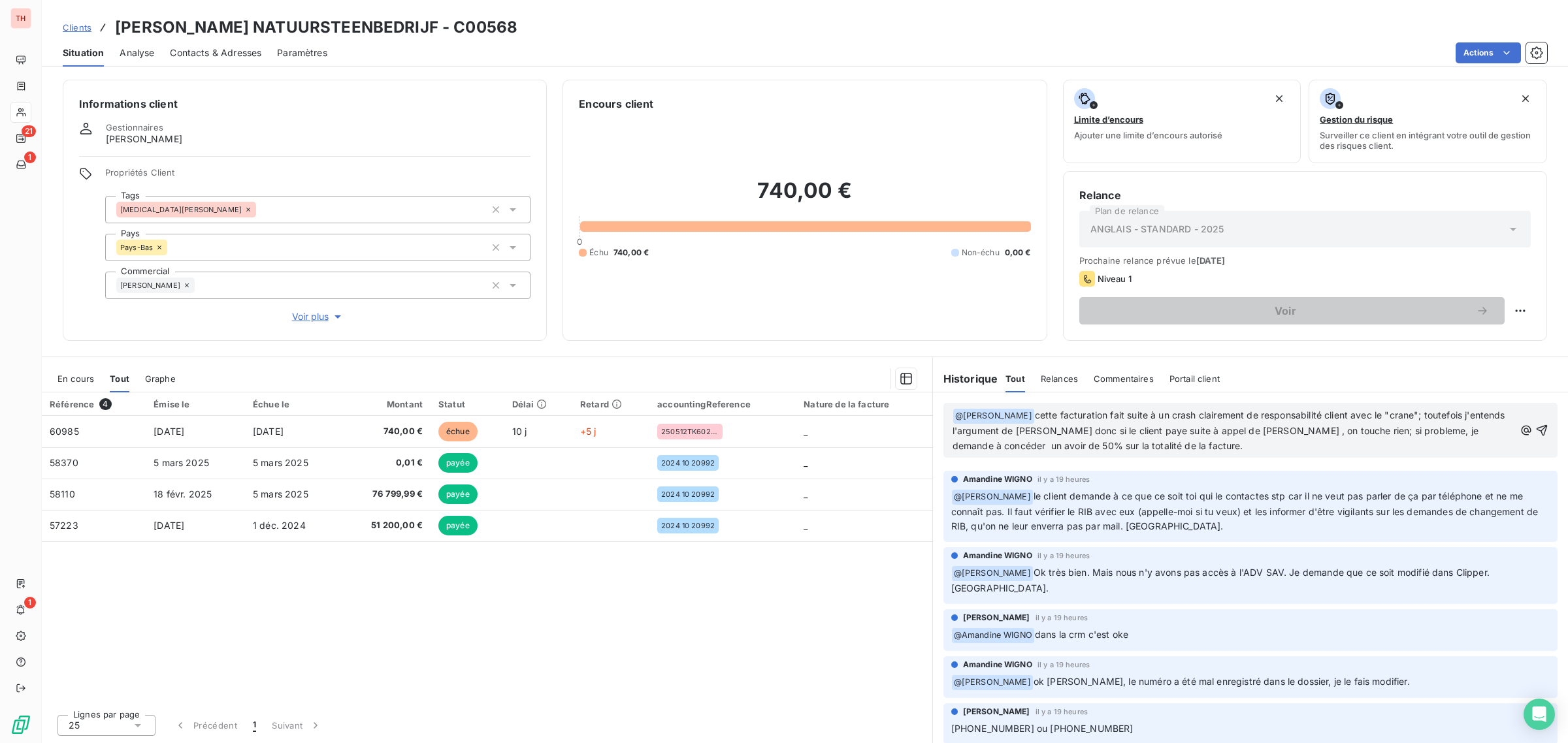
click at [1158, 448] on p "﻿ @ [PERSON_NAME] ﻿ cette facturation fait suite à un crash clairement de respo…" at bounding box center [1233, 431] width 562 height 46
click at [1010, 418] on span "cette facturation fait suite à un crash clairement de responsabilité client ave…" at bounding box center [1230, 430] width 556 height 42
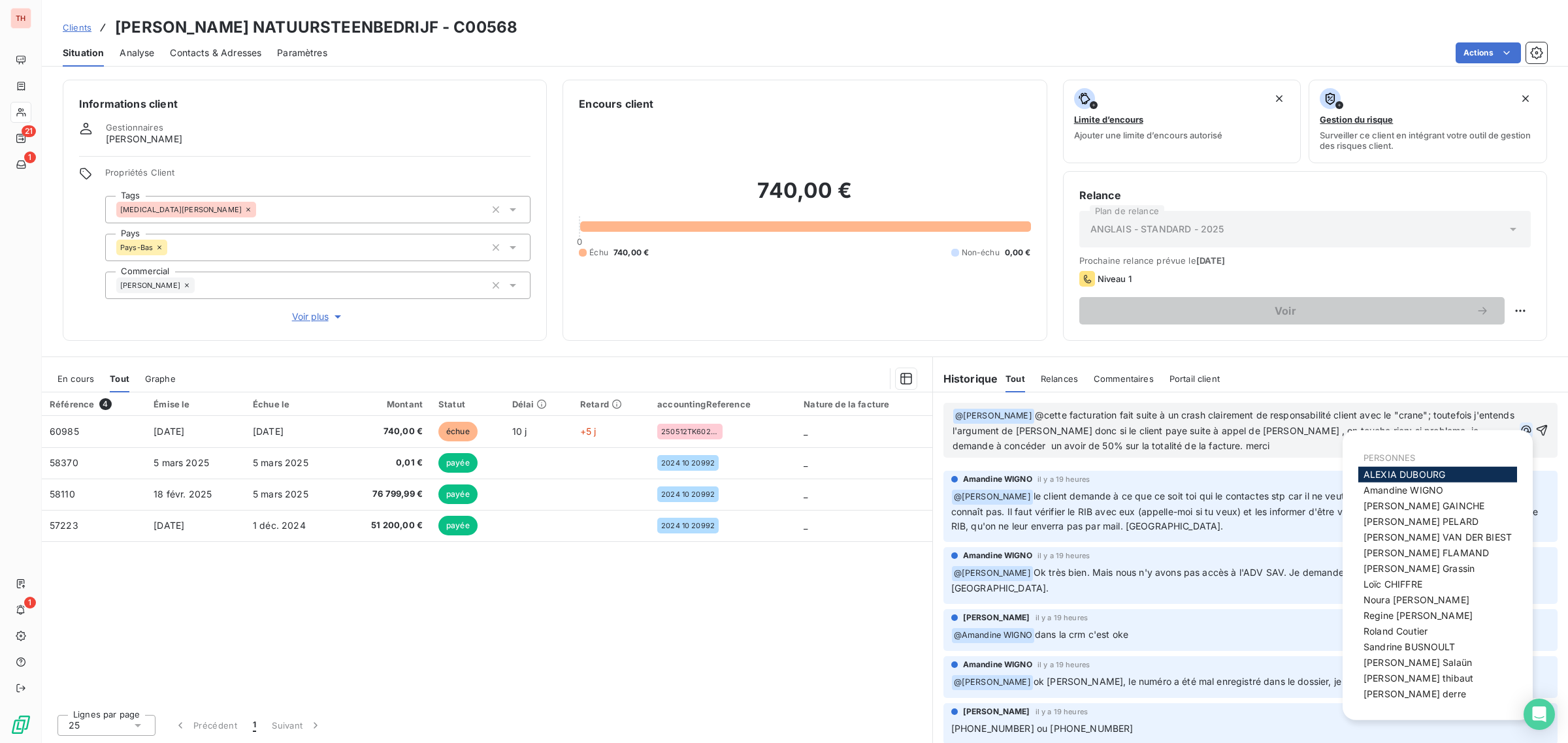
click at [1521, 428] on icon "button" at bounding box center [1526, 430] width 10 height 10
click at [1418, 488] on span "[PERSON_NAME]" at bounding box center [1403, 490] width 80 height 11
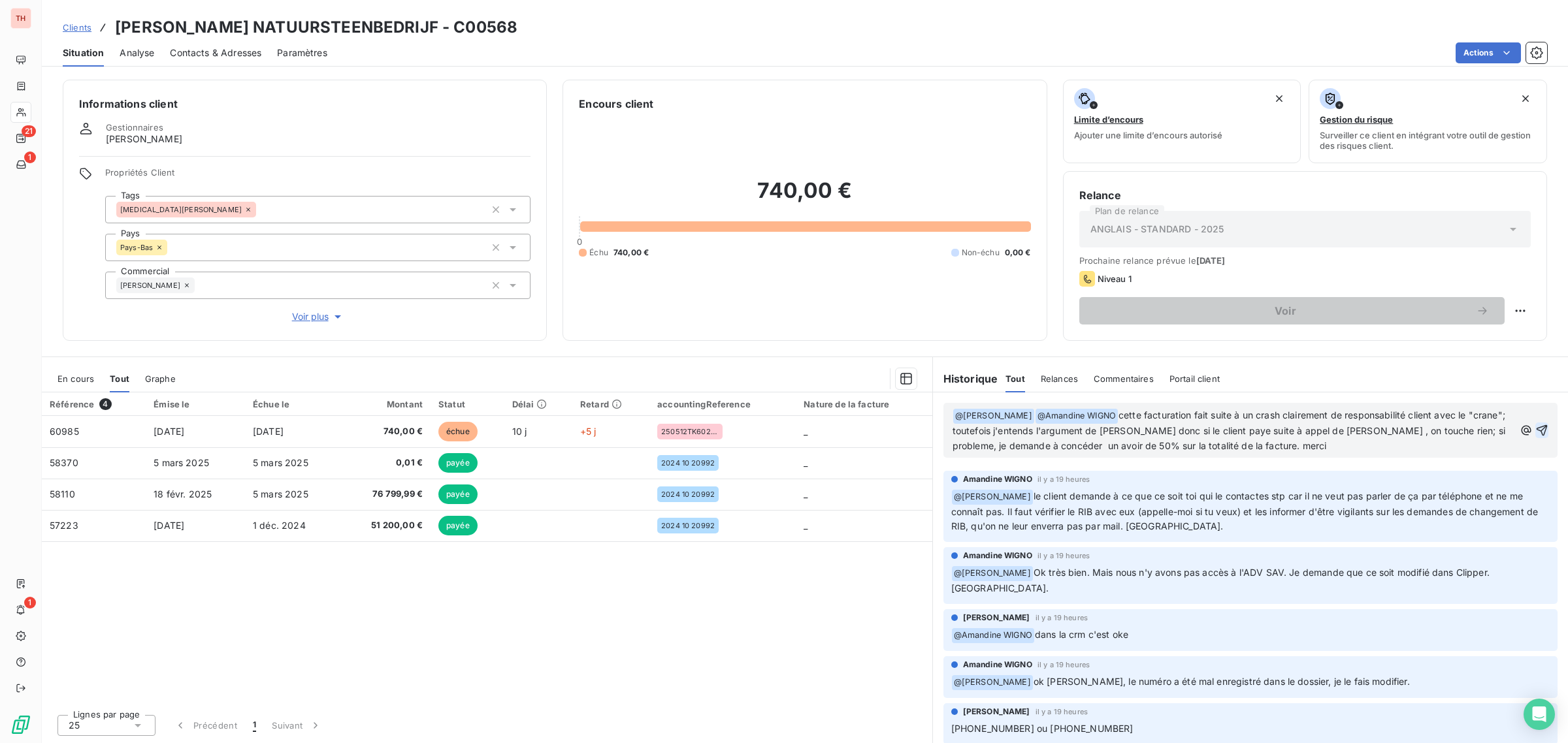
click at [1535, 429] on icon "button" at bounding box center [1541, 430] width 13 height 13
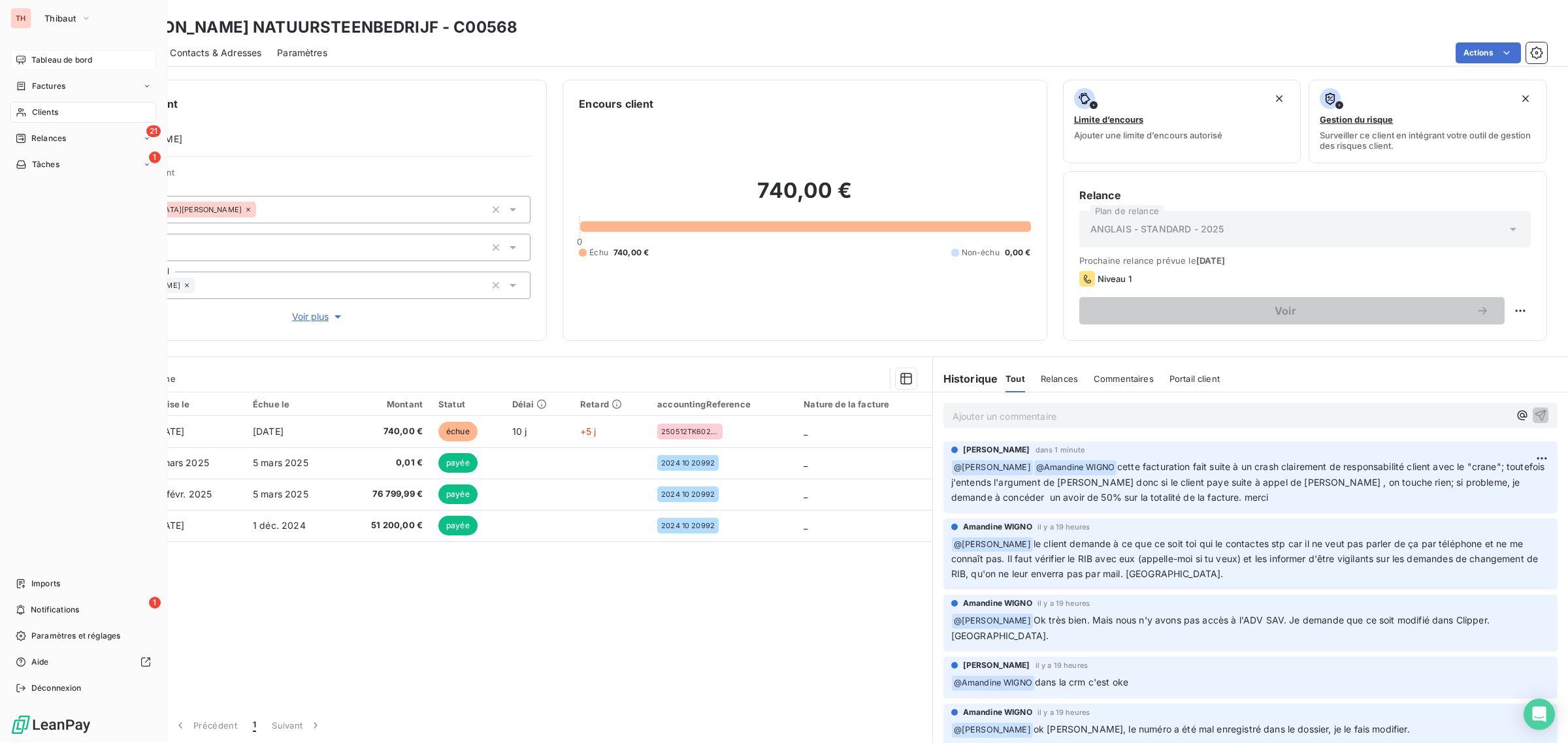
click at [69, 57] on span "Tableau de bord" at bounding box center [61, 60] width 61 height 12
